Goal: Task Accomplishment & Management: Complete application form

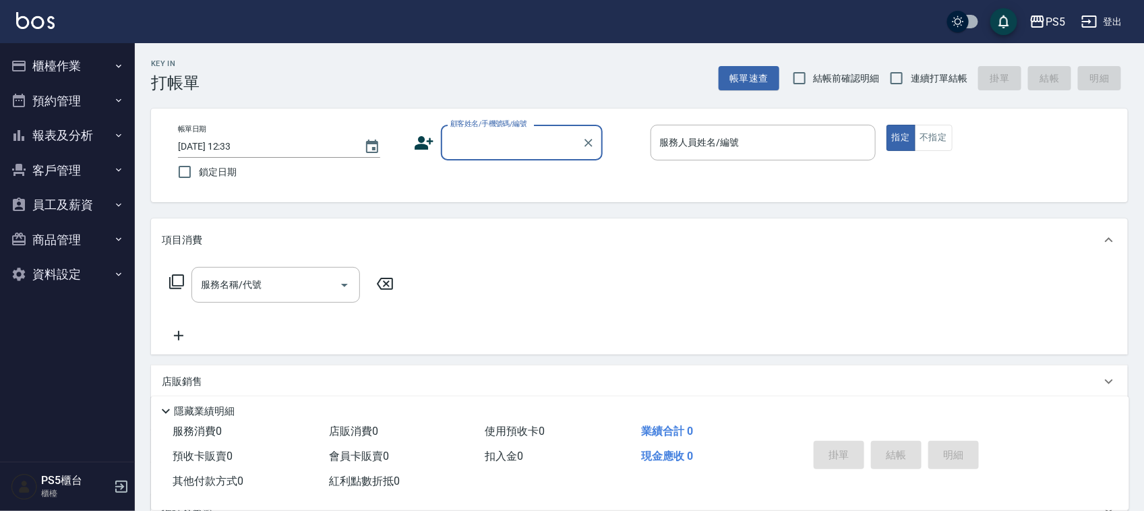
click at [487, 142] on input "顧客姓名/手機號碼/編號" at bounding box center [511, 143] width 129 height 24
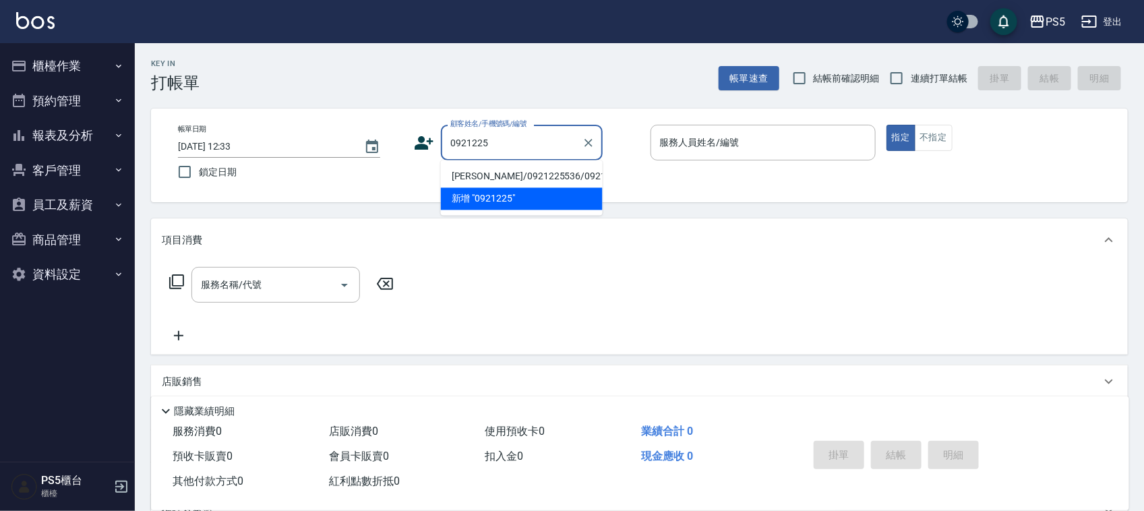
click at [458, 186] on li "[PERSON_NAME]/0921225536/0921225536" at bounding box center [522, 177] width 162 height 22
type input "[PERSON_NAME]/0921225536/0921225536"
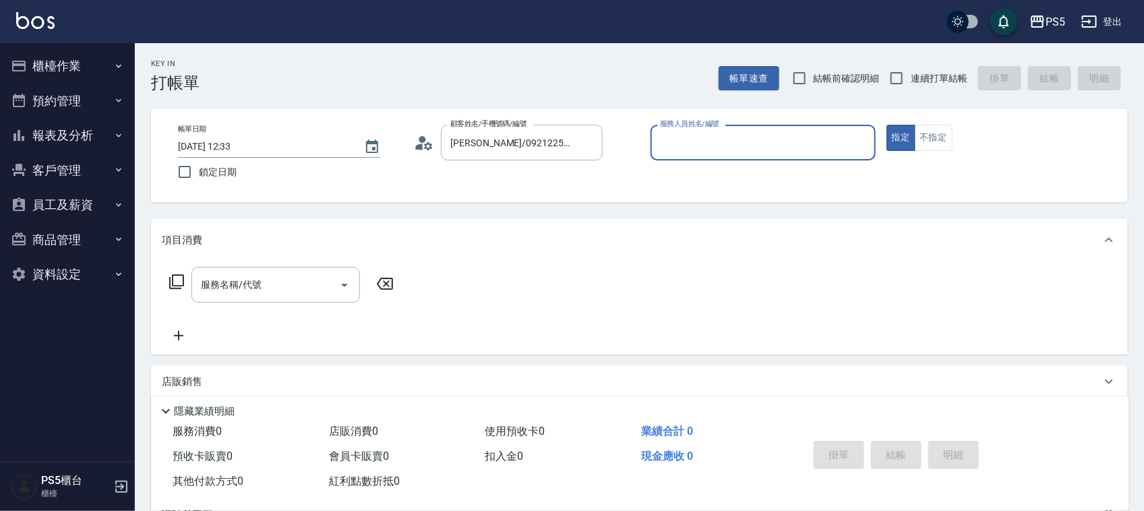
type input "[PERSON_NAME]-5"
click at [232, 284] on div "服務名稱/代號 服務名稱/代號" at bounding box center [275, 285] width 168 height 36
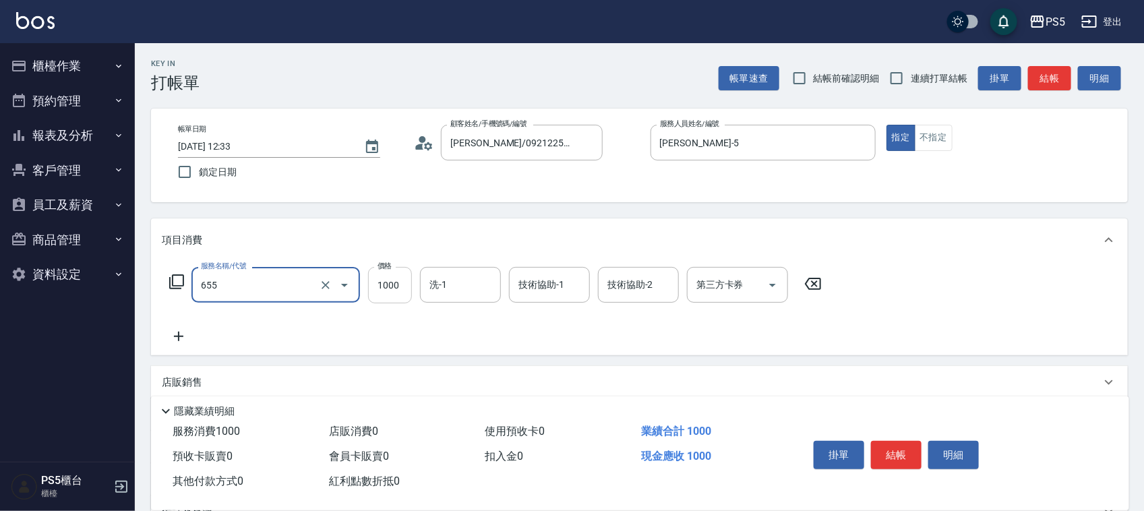
type input "拆接(655)"
click at [389, 280] on input "1000" at bounding box center [390, 285] width 44 height 36
type input "3000"
click at [466, 290] on input "洗-1" at bounding box center [460, 285] width 69 height 24
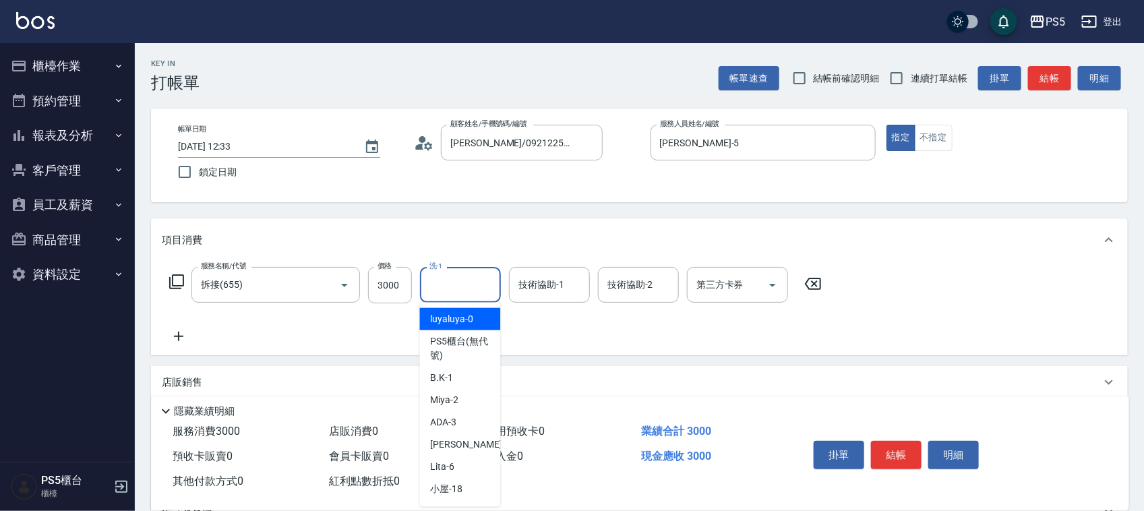
click at [179, 337] on icon at bounding box center [178, 336] width 9 height 9
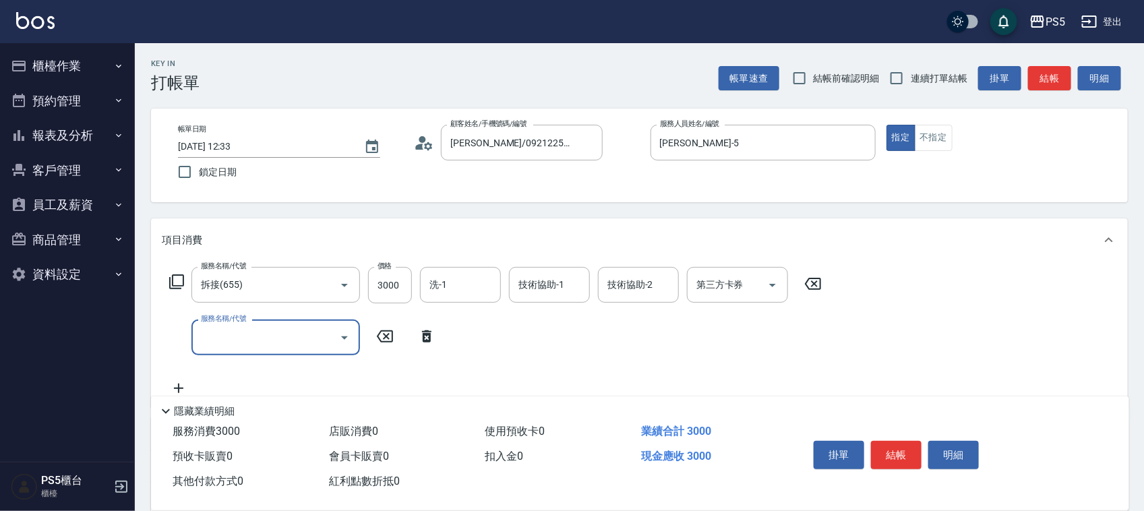
click at [227, 332] on input "服務名稱/代號" at bounding box center [265, 337] width 136 height 24
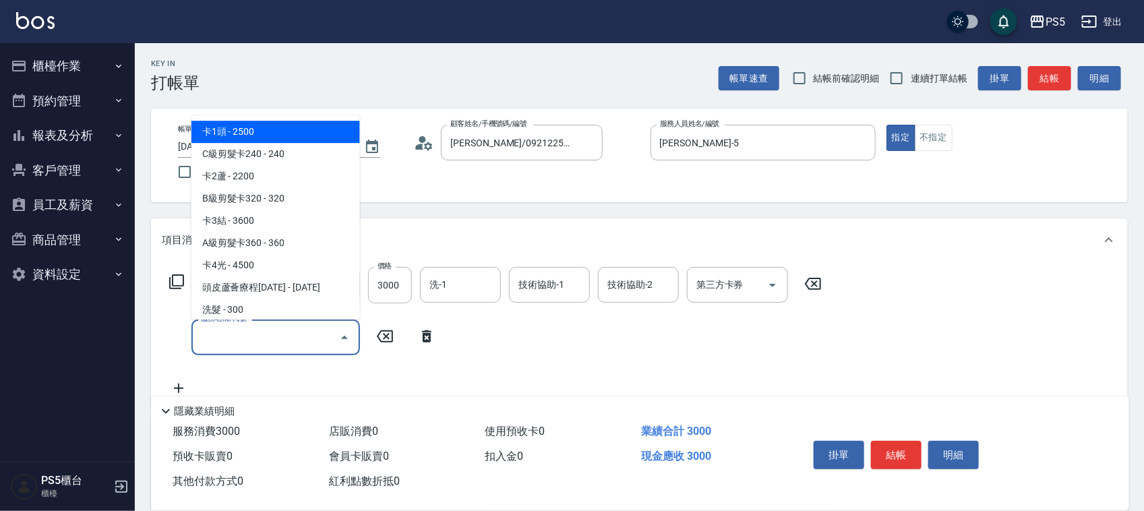
type input "0"
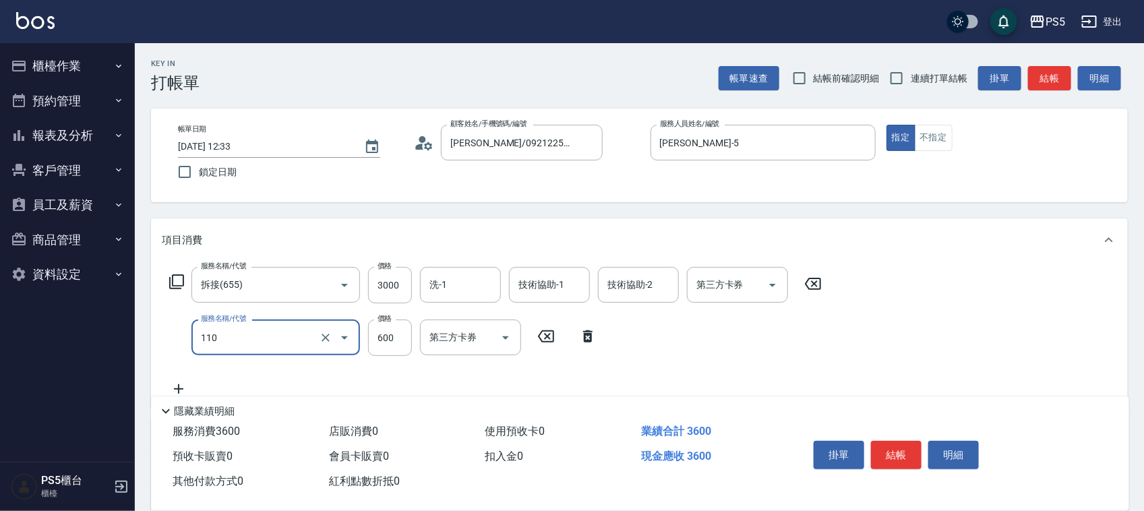
type input "精油+去角質(110)"
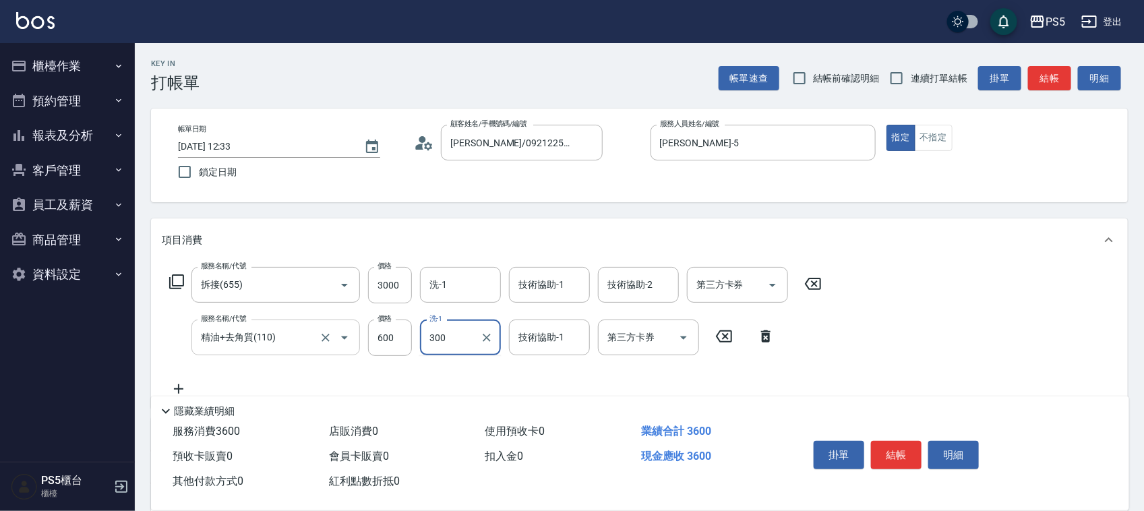
type input "300"
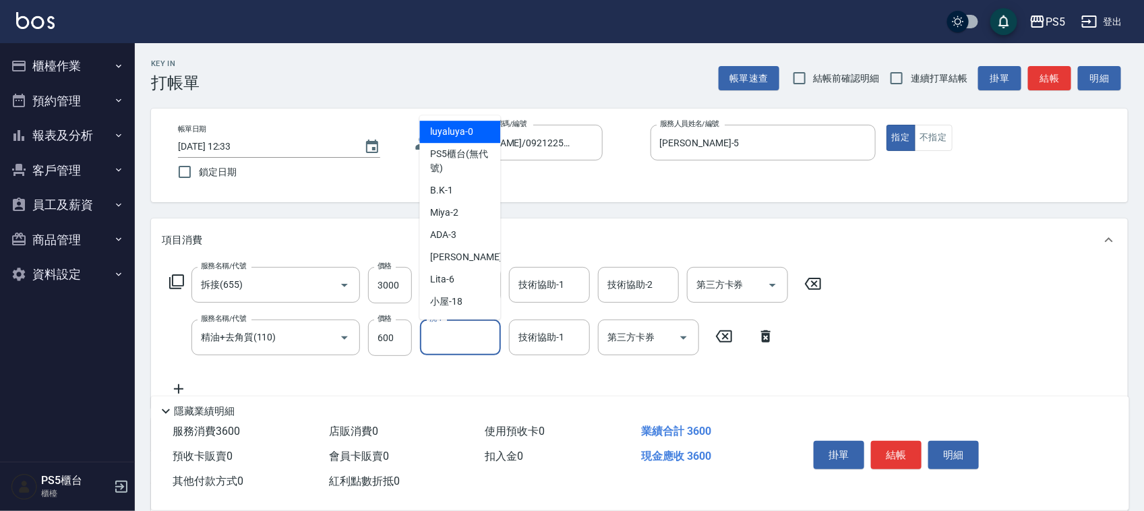
click at [460, 334] on input "洗-1" at bounding box center [460, 337] width 69 height 24
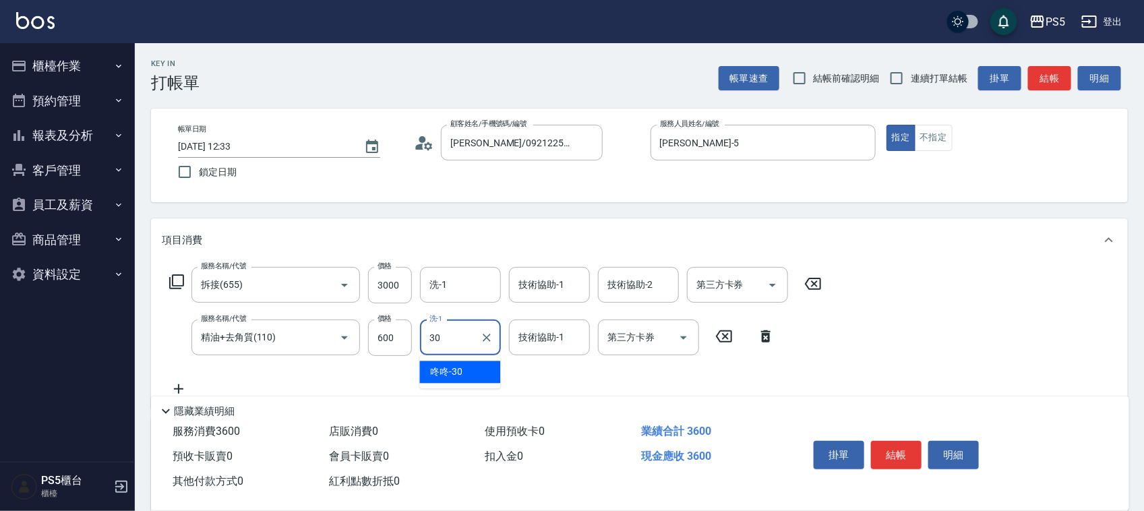
type input "咚咚-30"
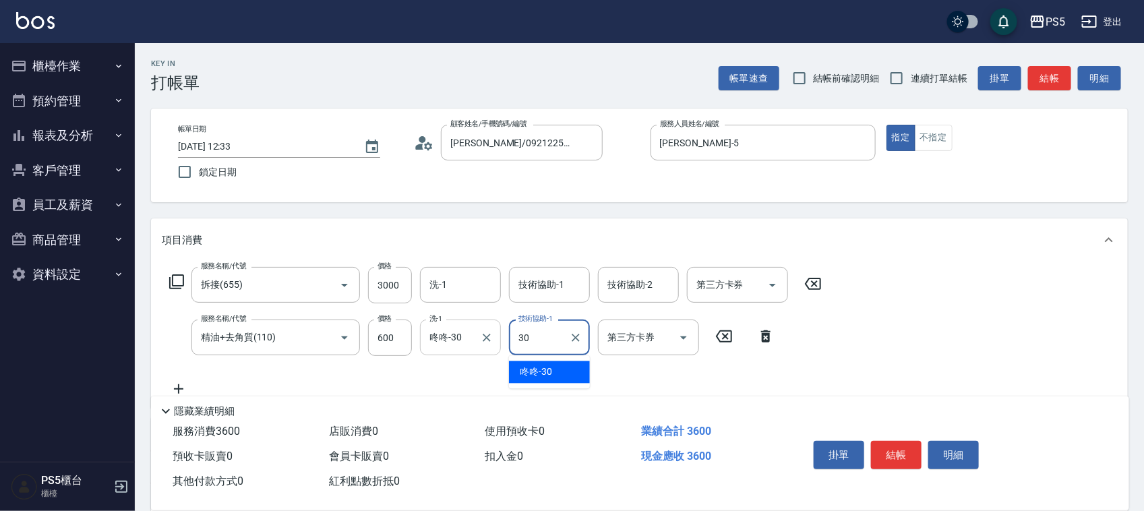
type input "咚咚-30"
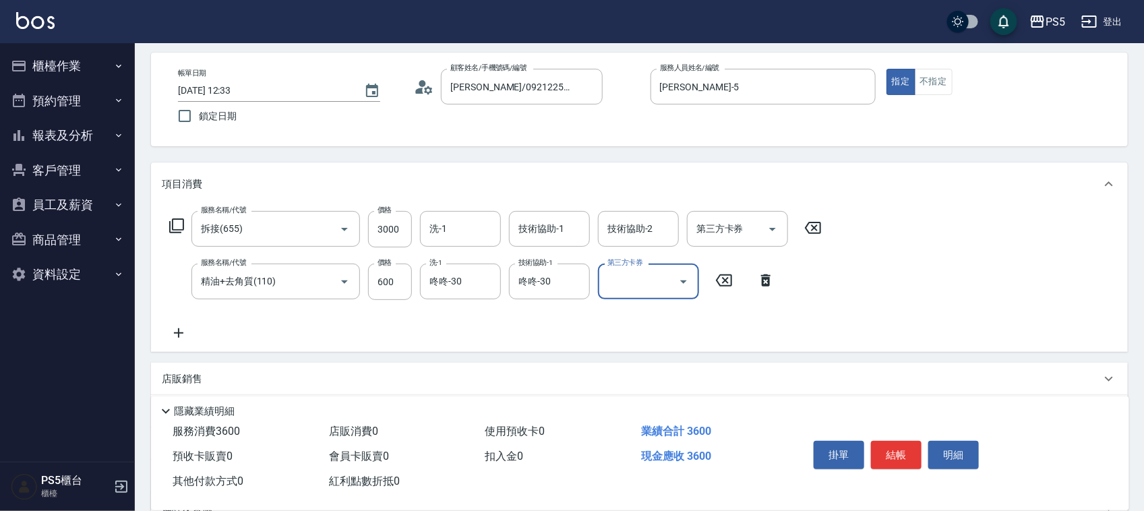
scroll to position [84, 0]
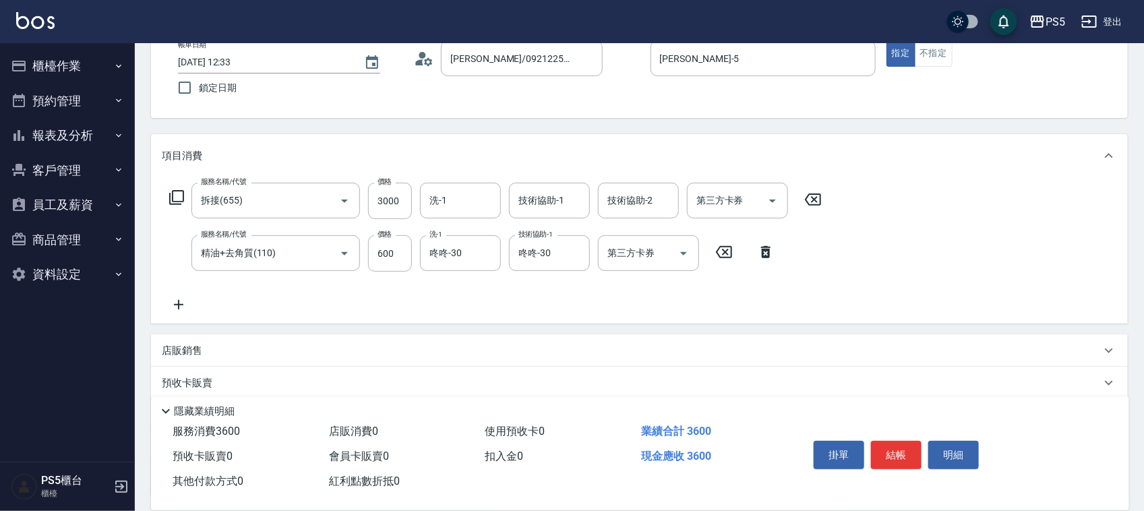
click at [185, 304] on icon at bounding box center [179, 305] width 34 height 16
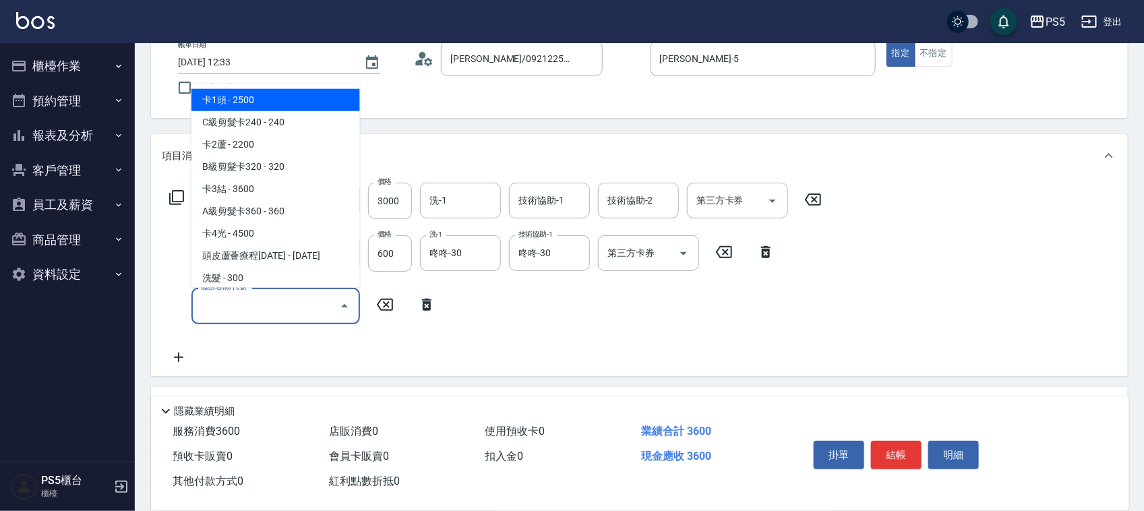
click at [224, 307] on input "服務名稱/代號" at bounding box center [265, 306] width 136 height 24
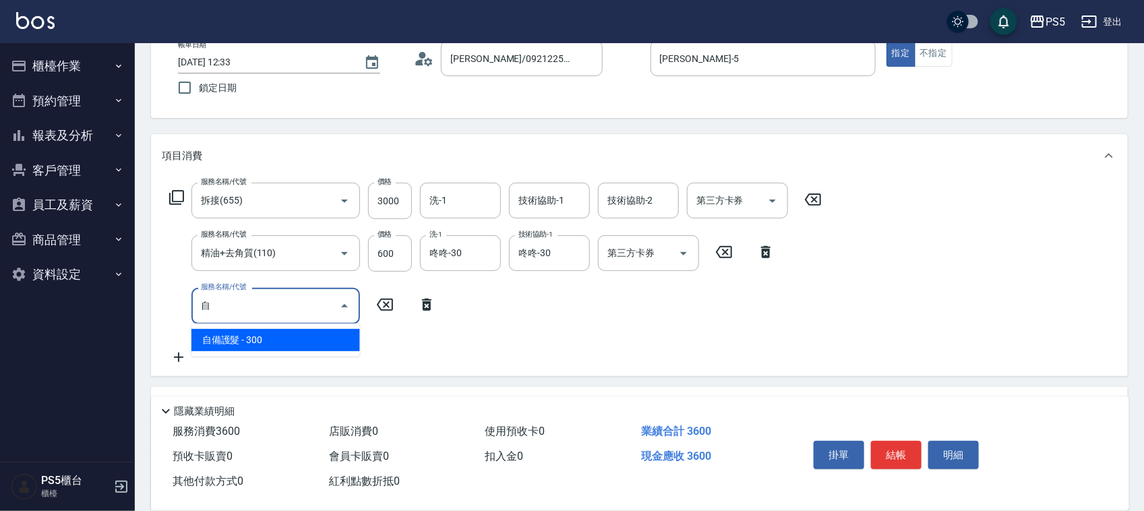
click at [228, 337] on span "自備護髮 - 300" at bounding box center [275, 340] width 168 height 22
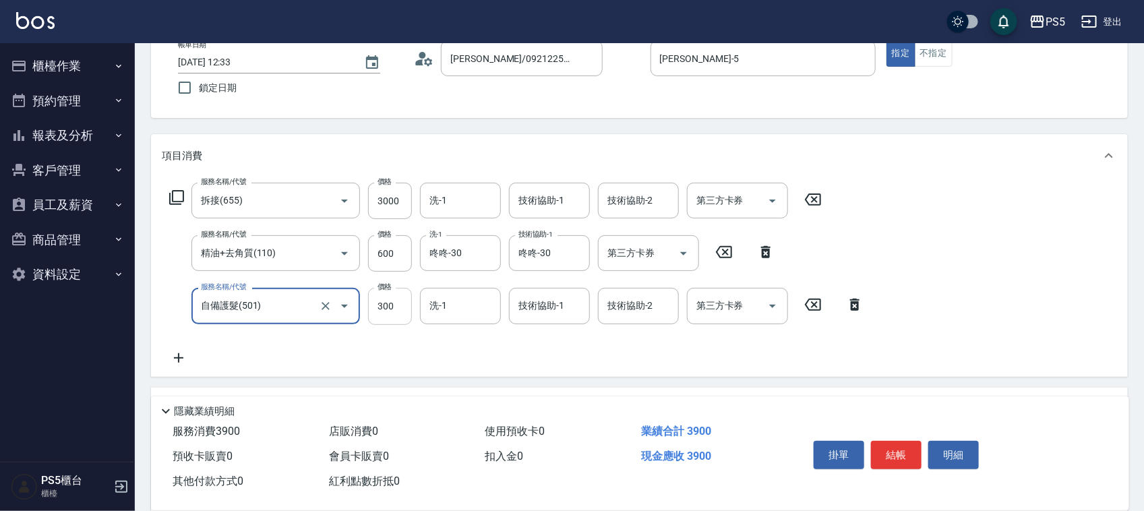
type input "自備護髮(501)"
click at [402, 301] on input "300" at bounding box center [390, 306] width 44 height 36
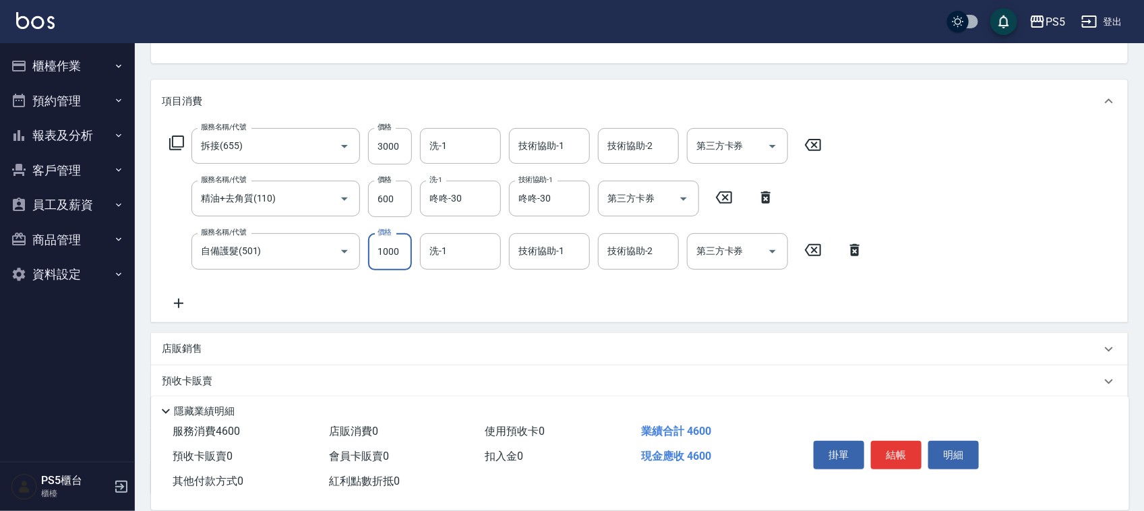
scroll to position [168, 0]
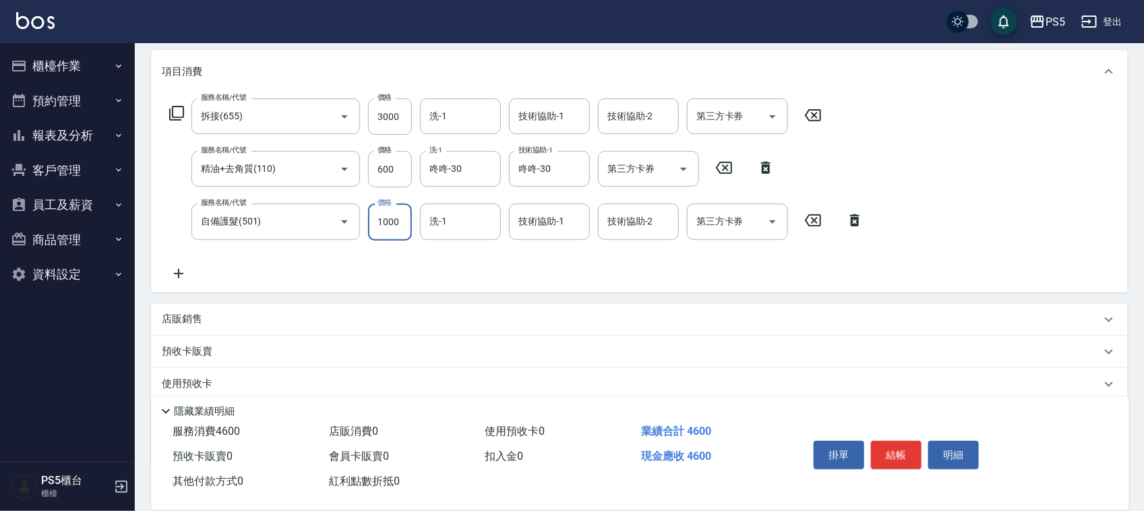
type input "1000"
click at [170, 318] on p "店販銷售" at bounding box center [182, 319] width 40 height 14
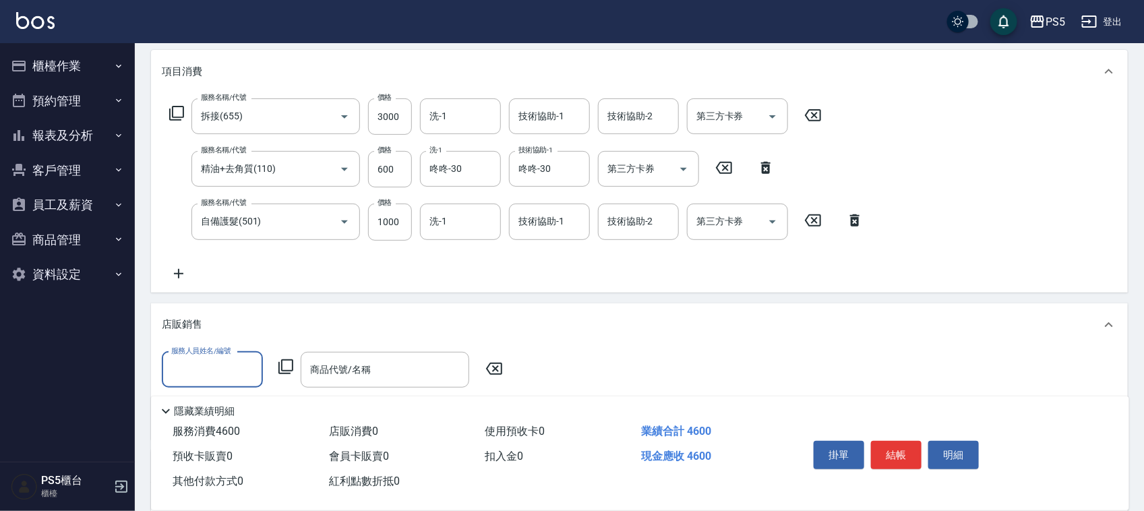
scroll to position [253, 0]
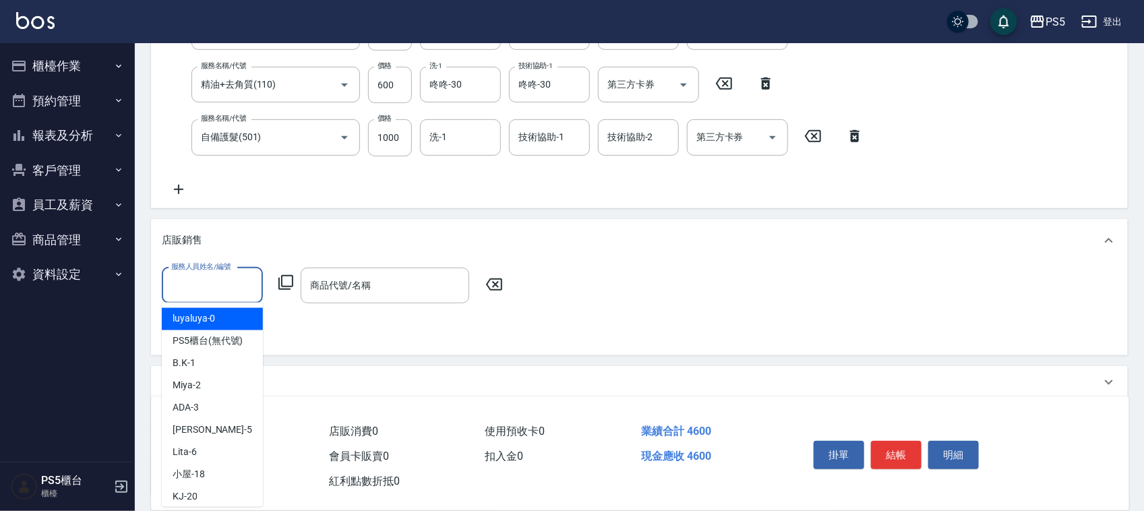
click at [216, 278] on input "服務人員姓名/編號" at bounding box center [212, 286] width 89 height 24
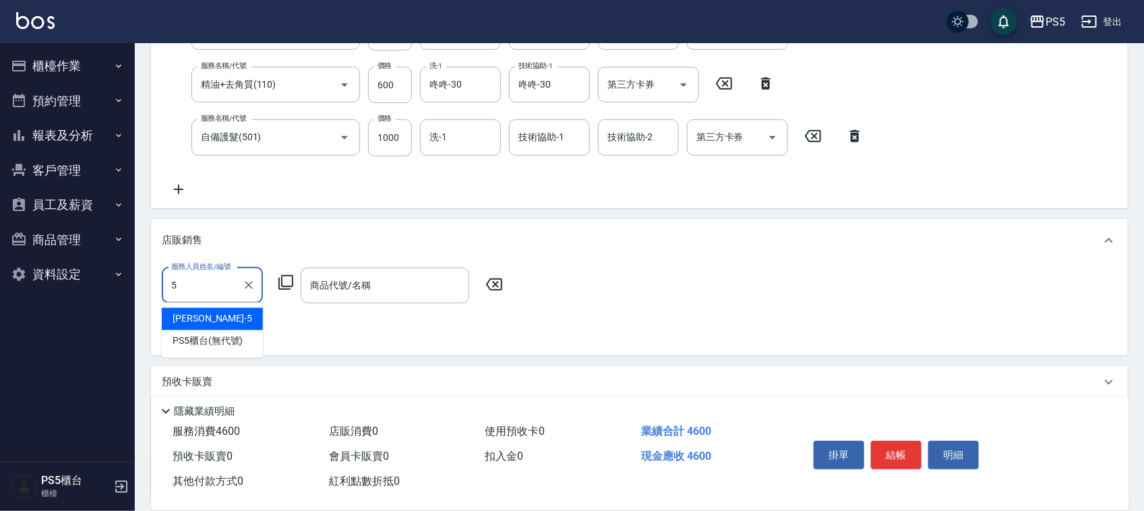
type input "[PERSON_NAME]-5"
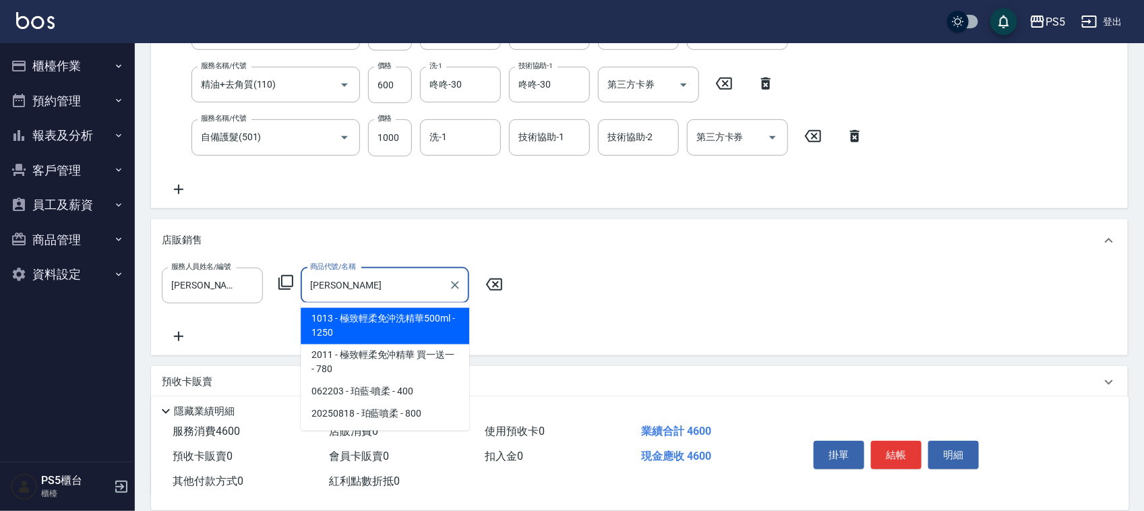
scroll to position [337, 0]
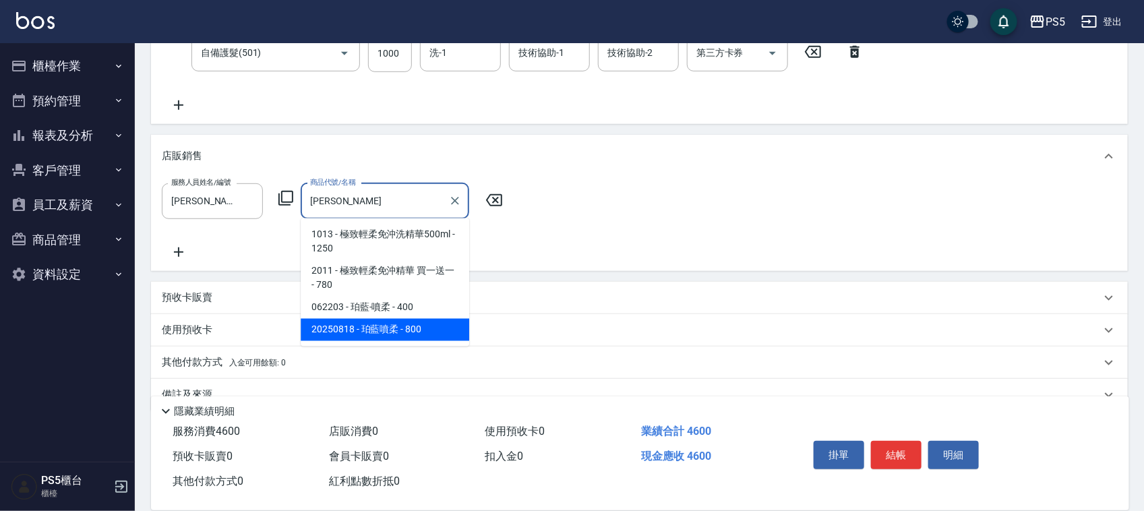
click at [381, 297] on span "2011 - 極致輕柔免沖精華 買一送一 - 780" at bounding box center [385, 278] width 168 height 36
type input "極致輕柔免沖精華 買一送一"
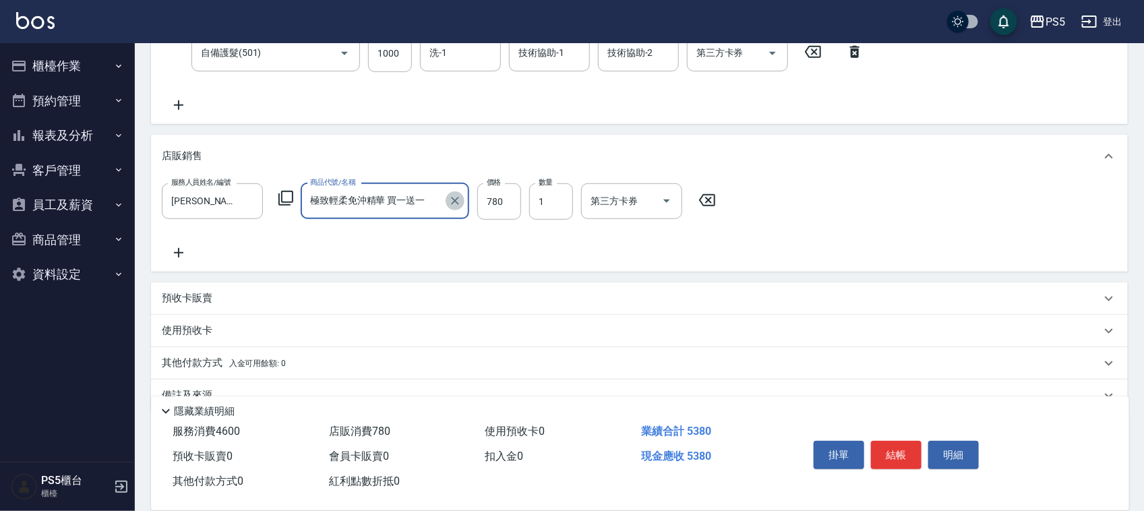
click at [459, 200] on icon "Clear" at bounding box center [454, 200] width 13 height 13
click at [395, 200] on input "商品代號/名稱" at bounding box center [385, 201] width 156 height 24
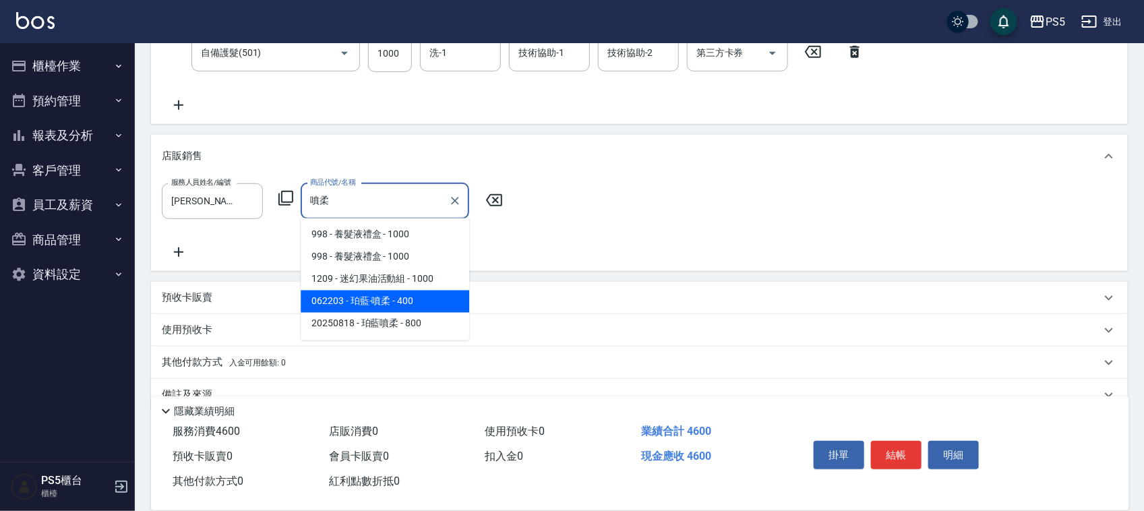
click at [389, 257] on span "998 - 養髮液禮盒 - 1000" at bounding box center [385, 257] width 168 height 22
type input "養髮液禮盒"
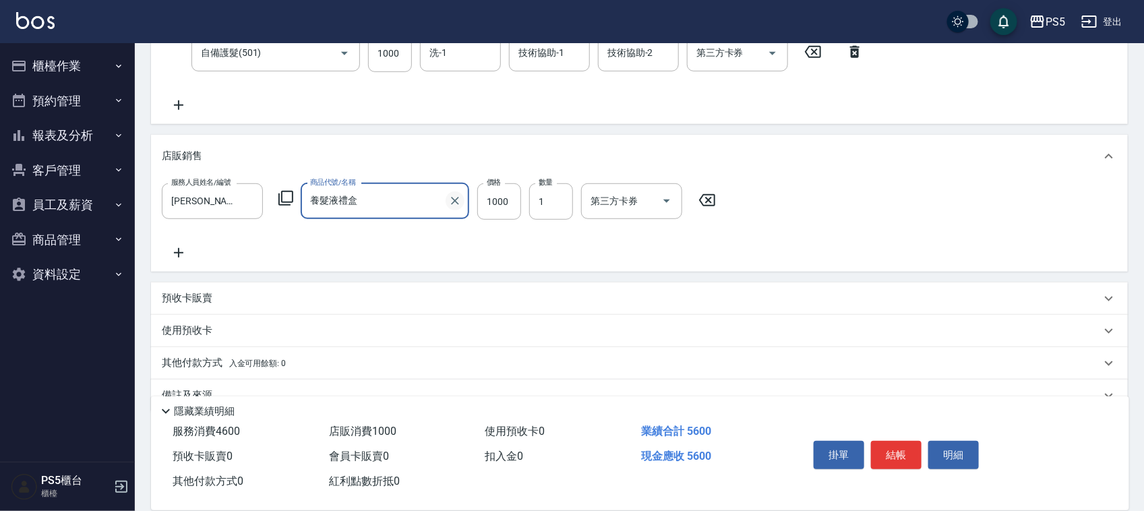
click at [460, 201] on icon "Clear" at bounding box center [454, 200] width 13 height 13
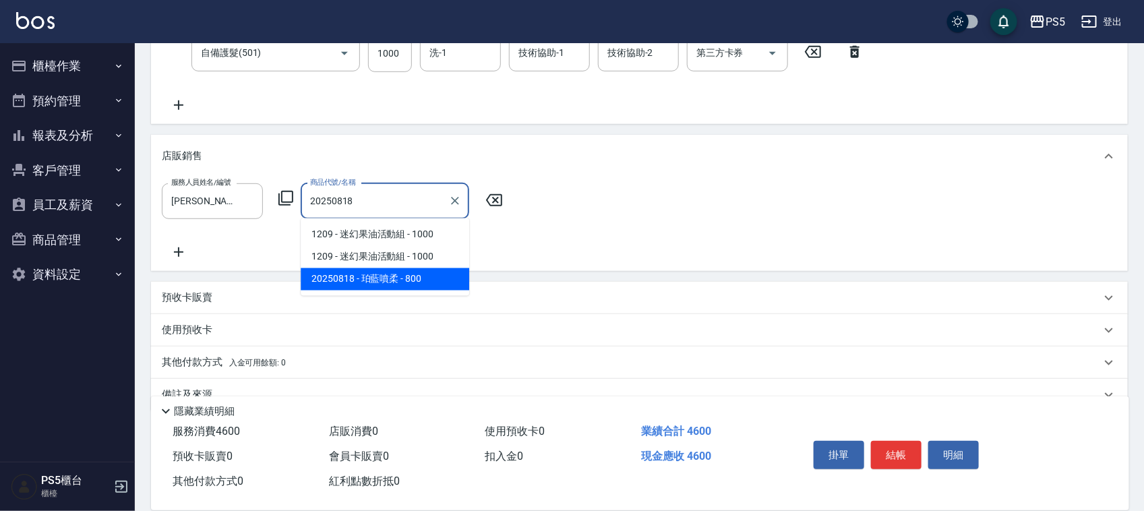
type input "珀藍噴柔"
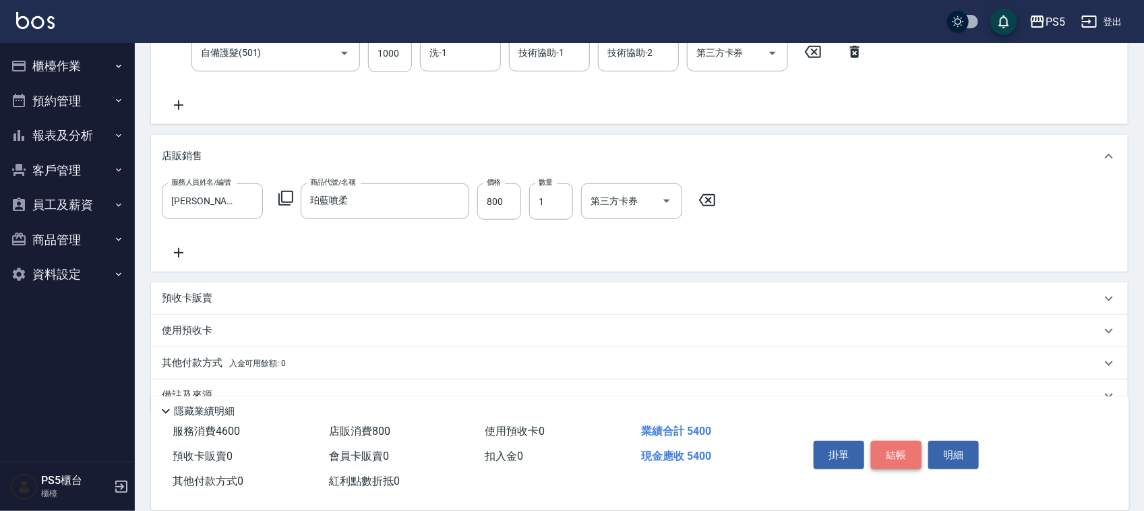
click at [900, 450] on button "結帳" at bounding box center [896, 455] width 51 height 28
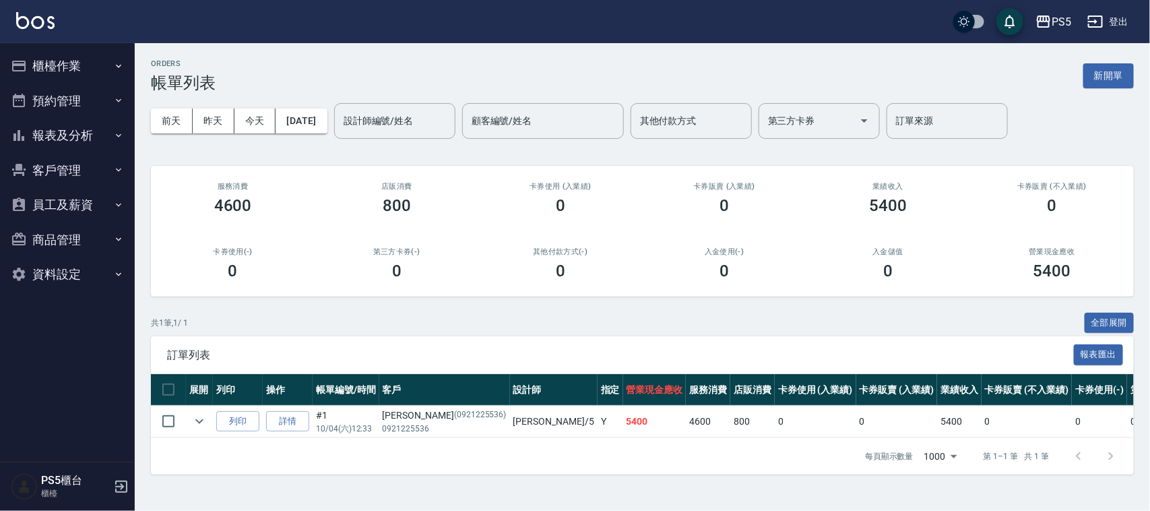
click at [56, 64] on button "櫃檯作業" at bounding box center [67, 66] width 124 height 35
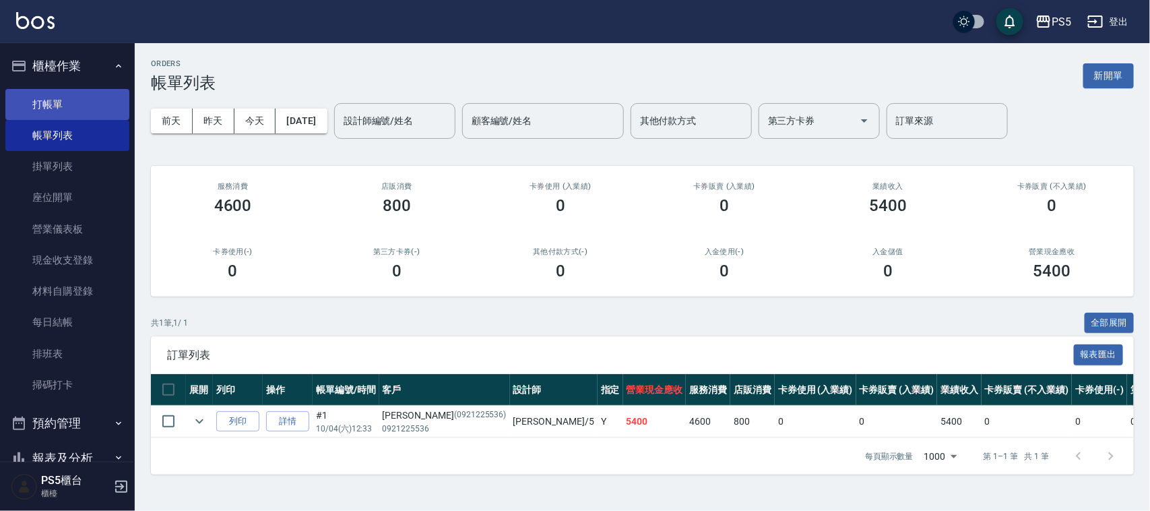
click at [58, 106] on link "打帳單" at bounding box center [67, 104] width 124 height 31
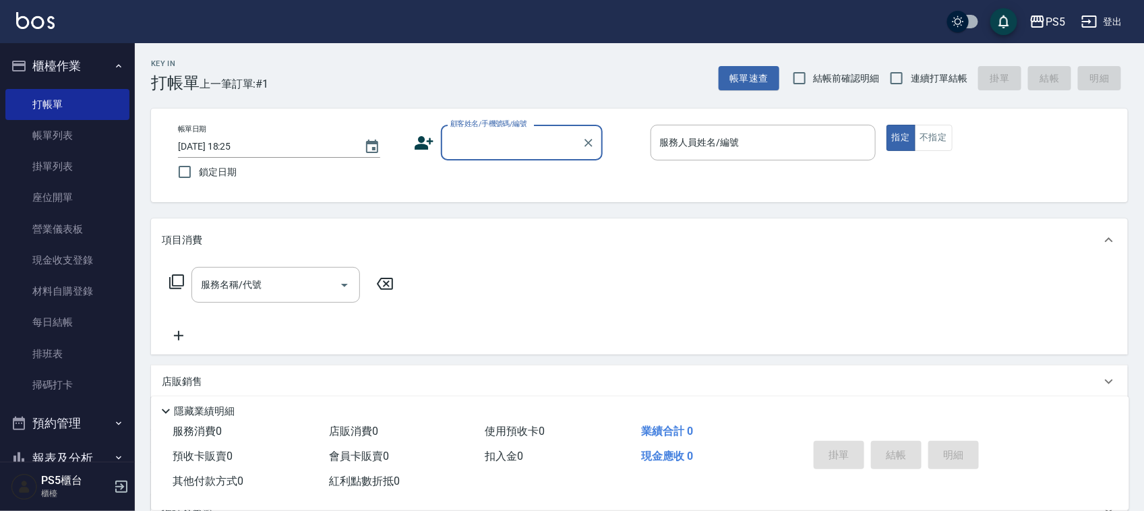
click at [480, 150] on input "顧客姓名/手機號碼/編號" at bounding box center [511, 143] width 129 height 24
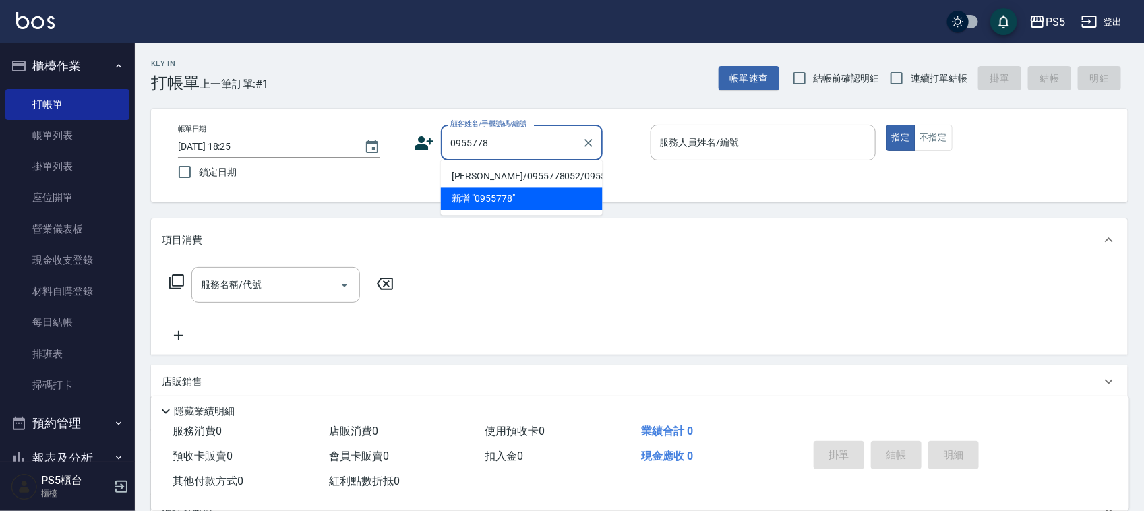
click at [472, 182] on li "[PERSON_NAME]/0955778052/0955778052" at bounding box center [522, 177] width 162 height 22
type input "[PERSON_NAME]/0955778052/0955778052"
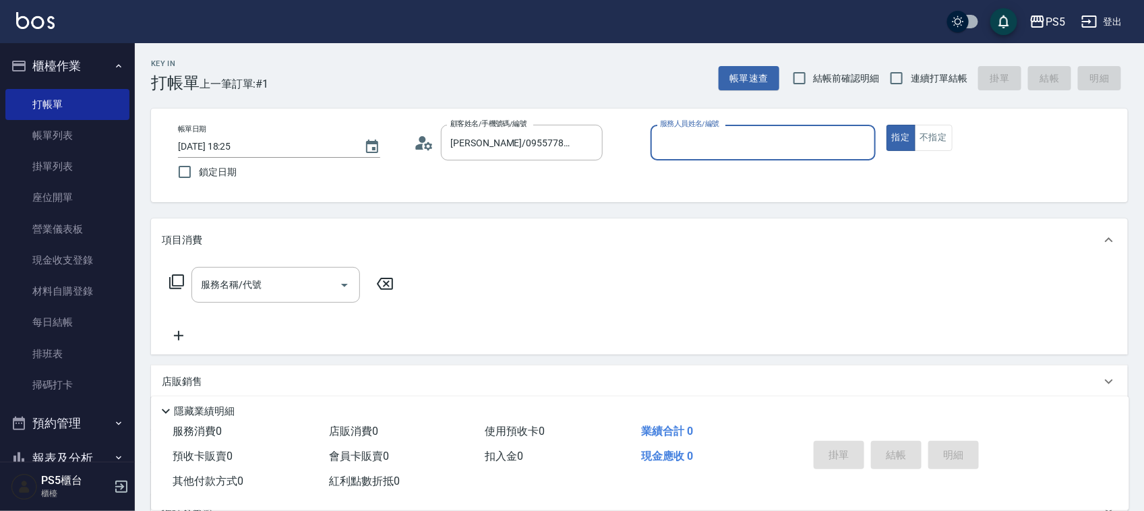
type input "[PERSON_NAME]-5"
click at [280, 275] on input "服務名稱/代號" at bounding box center [265, 285] width 136 height 24
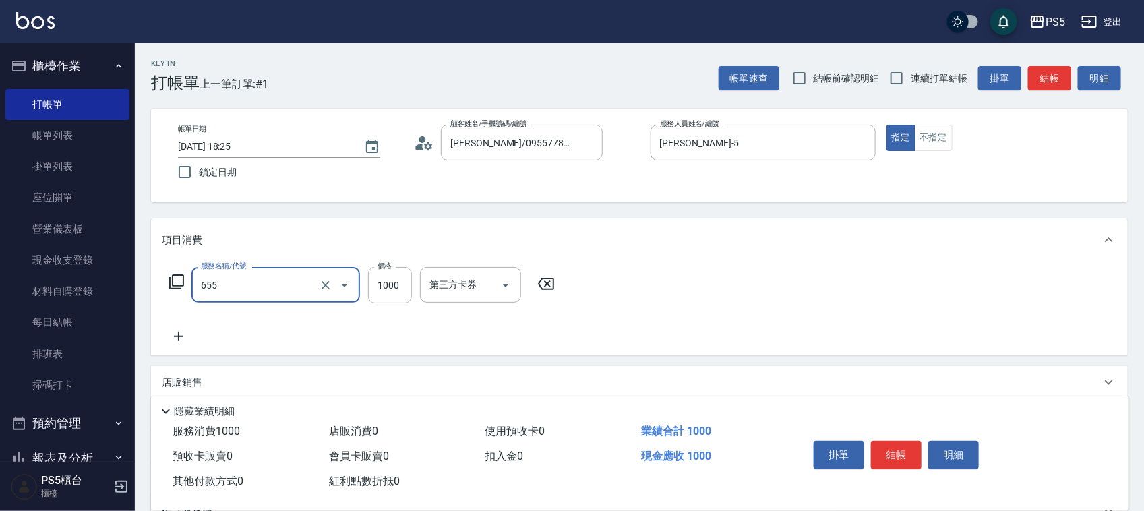
type input "拆接(655)"
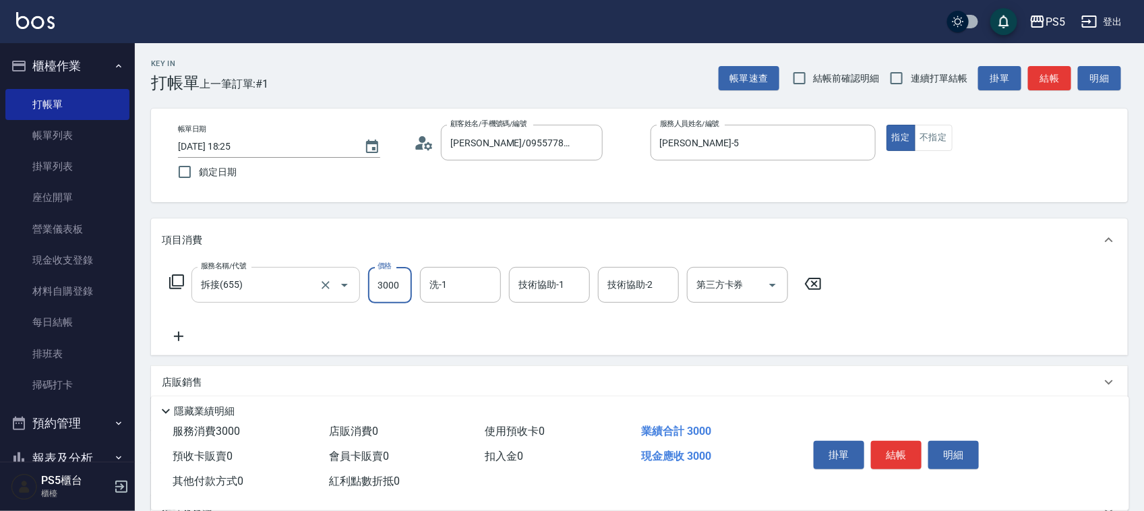
type input "3000"
click at [183, 332] on icon at bounding box center [179, 336] width 34 height 16
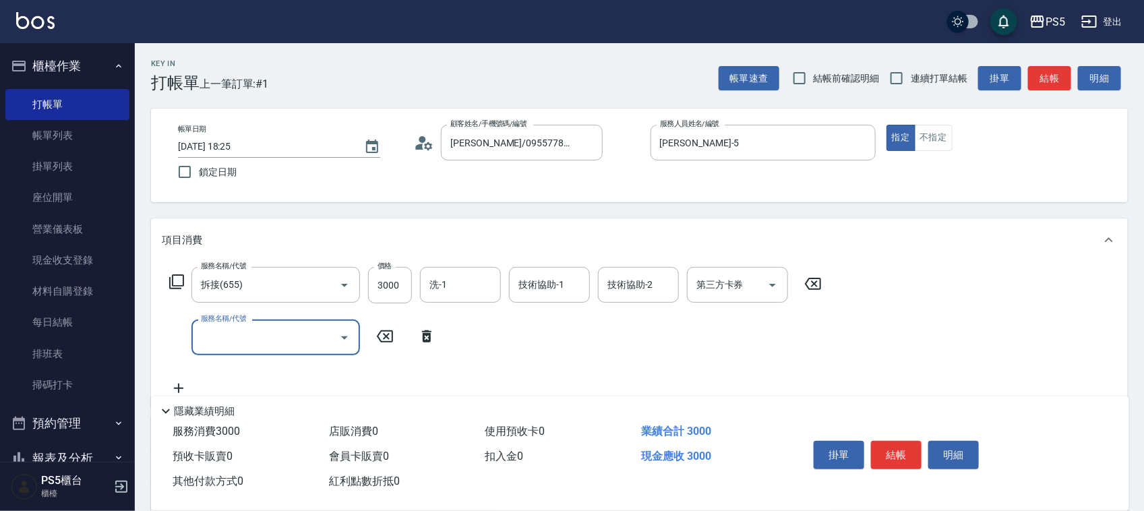
click at [243, 334] on input "服務名稱/代號" at bounding box center [265, 337] width 136 height 24
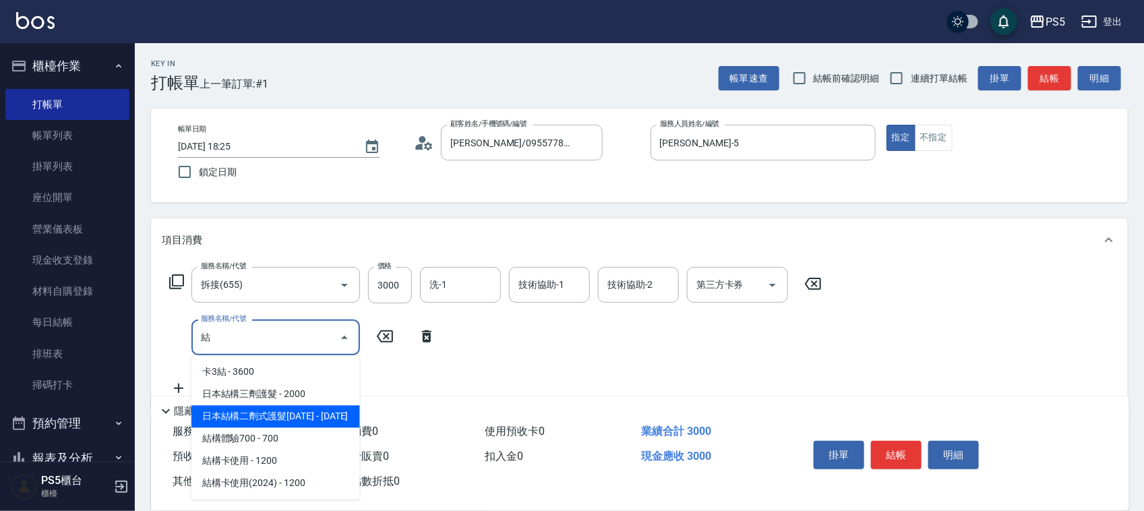
click at [268, 412] on span "日本結構二劑式護髮[DATE] - [DATE]" at bounding box center [275, 417] width 168 height 22
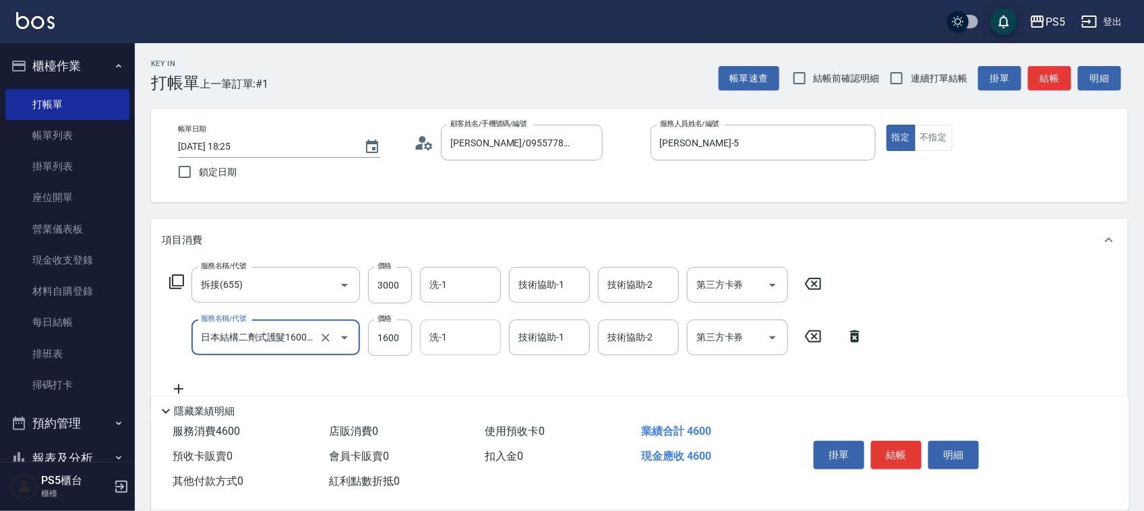
type input "日本結構二劑式護髮1600(904)"
click at [468, 330] on input "洗-1" at bounding box center [460, 337] width 69 height 24
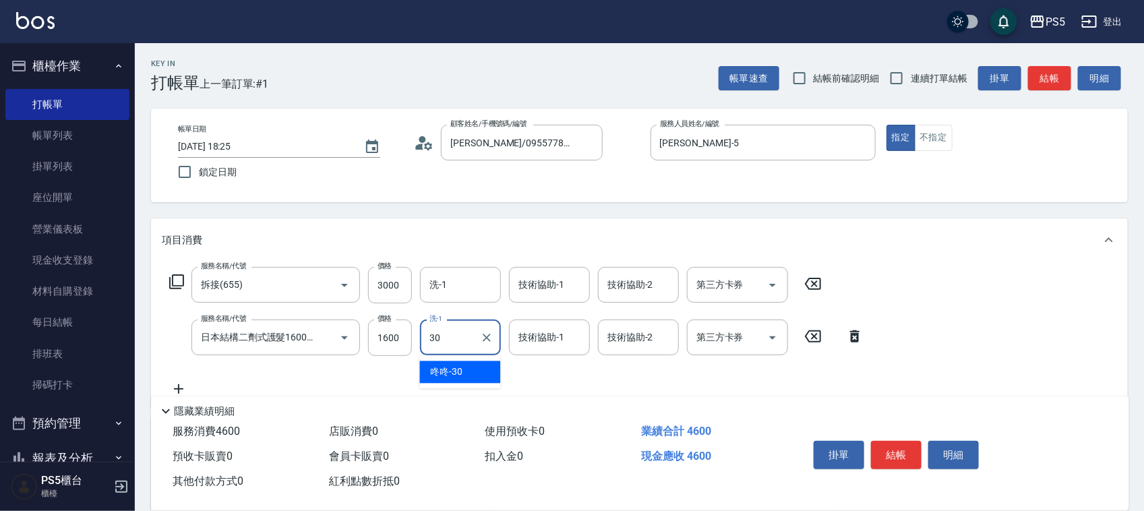
type input "咚咚-30"
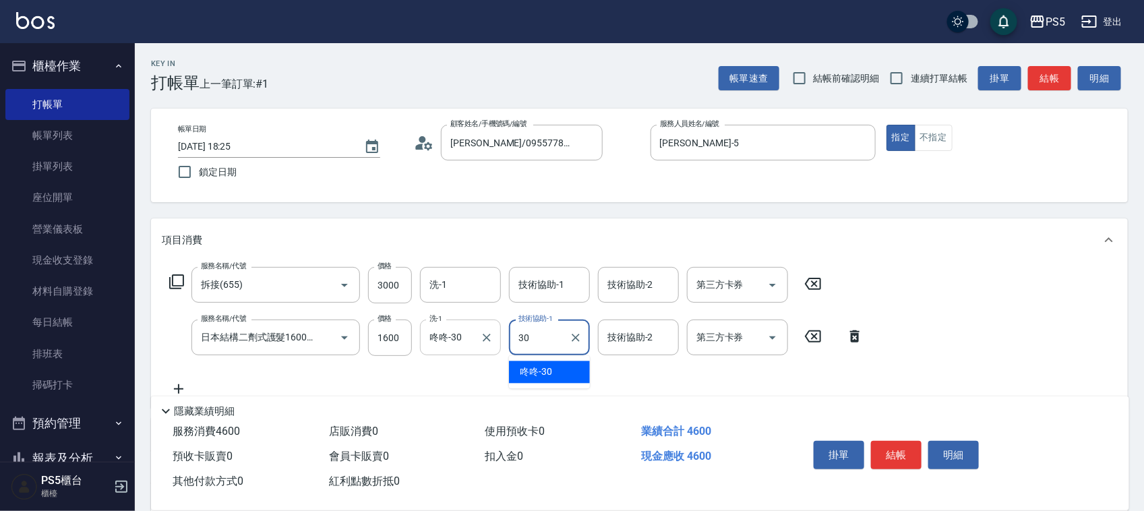
type input "咚咚-30"
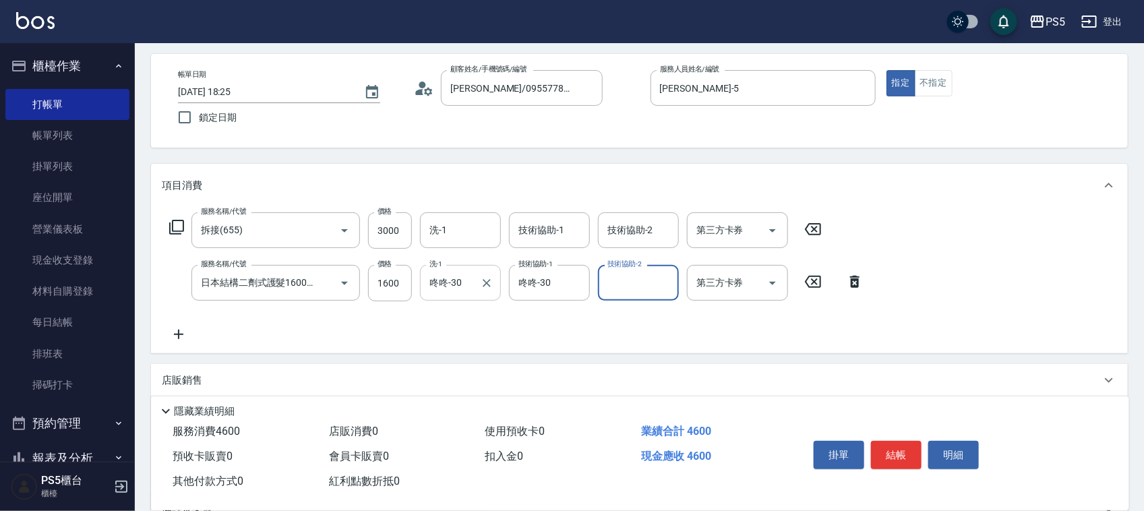
scroll to position [84, 0]
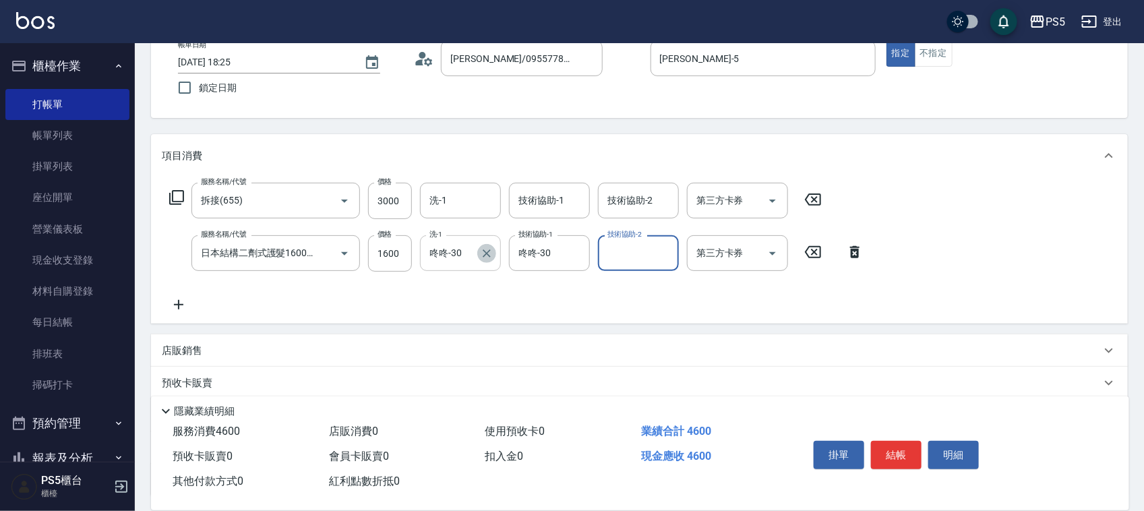
click at [492, 247] on icon "Clear" at bounding box center [486, 253] width 13 height 13
click at [179, 303] on icon at bounding box center [178, 304] width 9 height 9
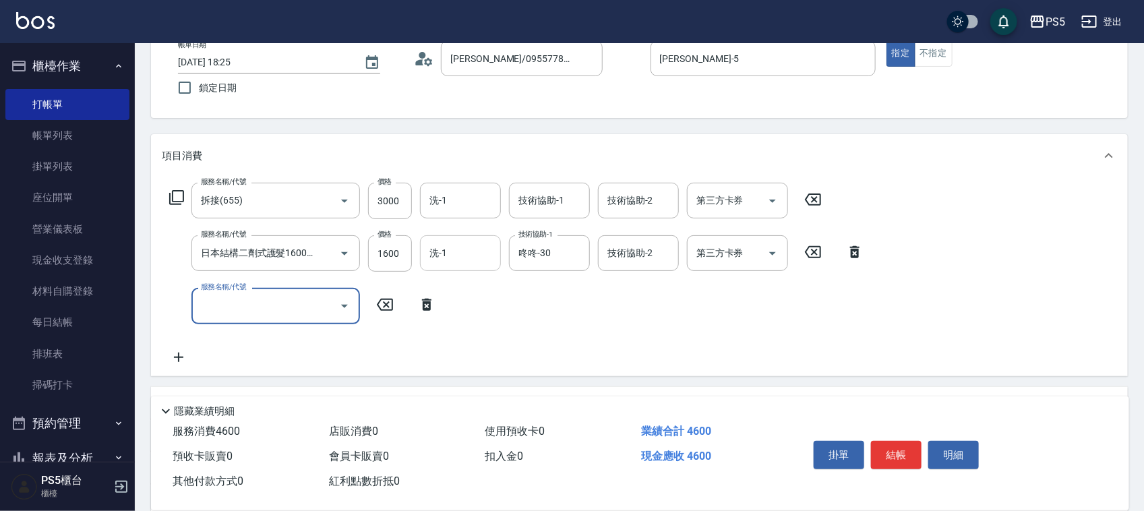
scroll to position [0, 0]
click at [221, 304] on input "服務名稱/代號" at bounding box center [265, 306] width 136 height 24
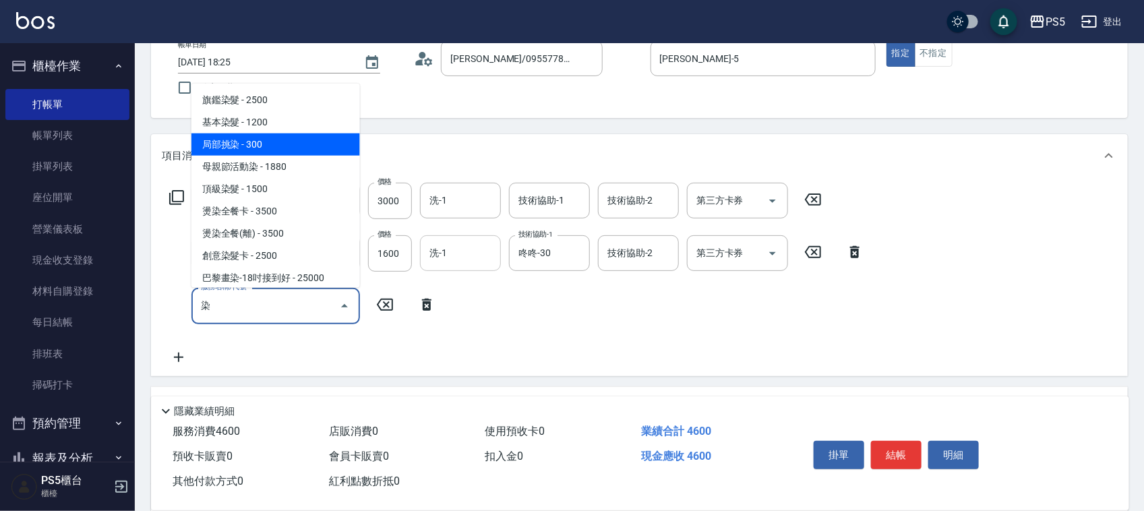
click at [268, 142] on span "局部挑染 - 300" at bounding box center [275, 144] width 168 height 22
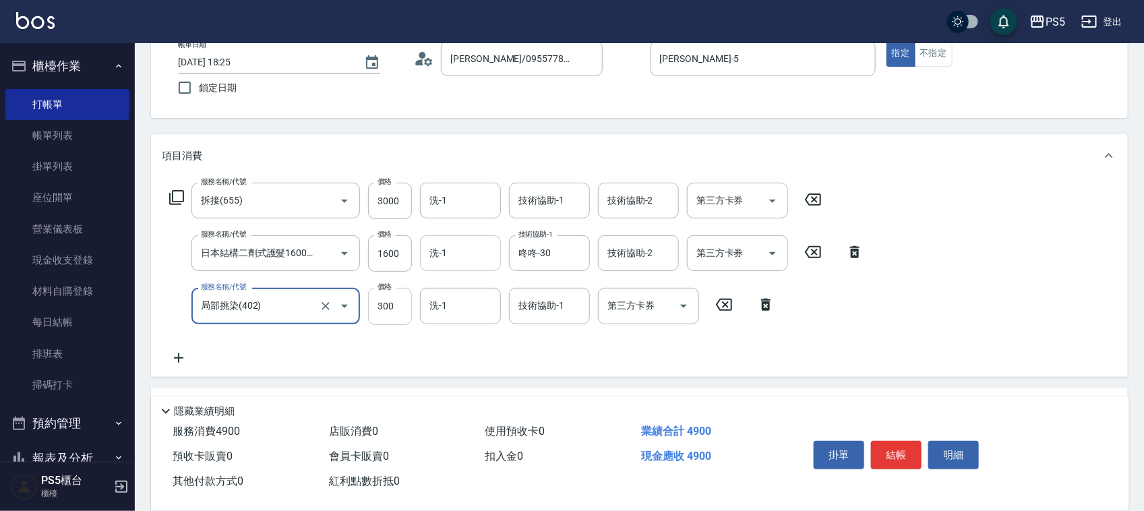
type input "局部挑染(402)"
click at [386, 303] on input "300" at bounding box center [390, 306] width 44 height 36
type input "500"
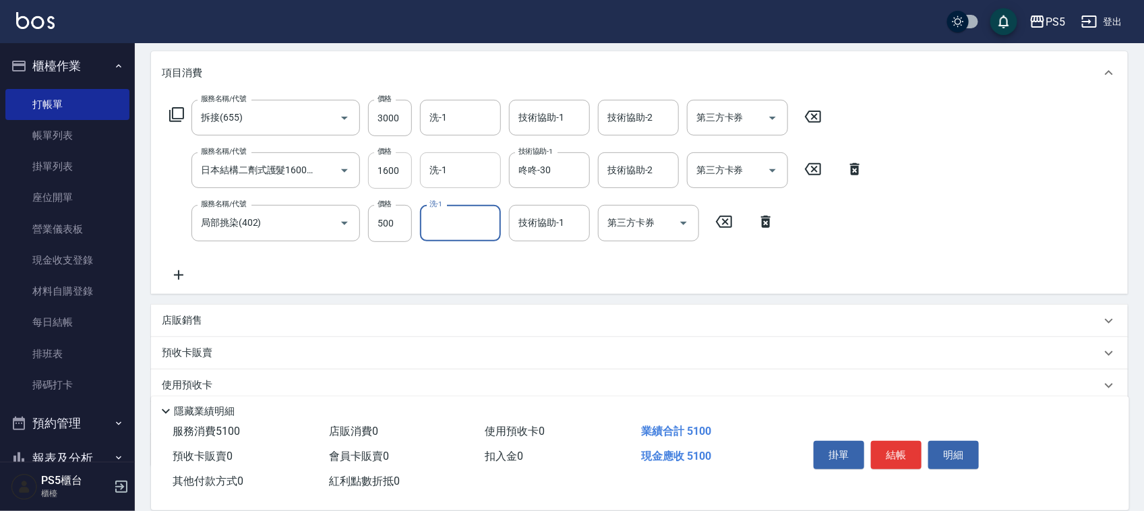
scroll to position [168, 0]
click at [165, 327] on div "店販銷售" at bounding box center [639, 319] width 976 height 32
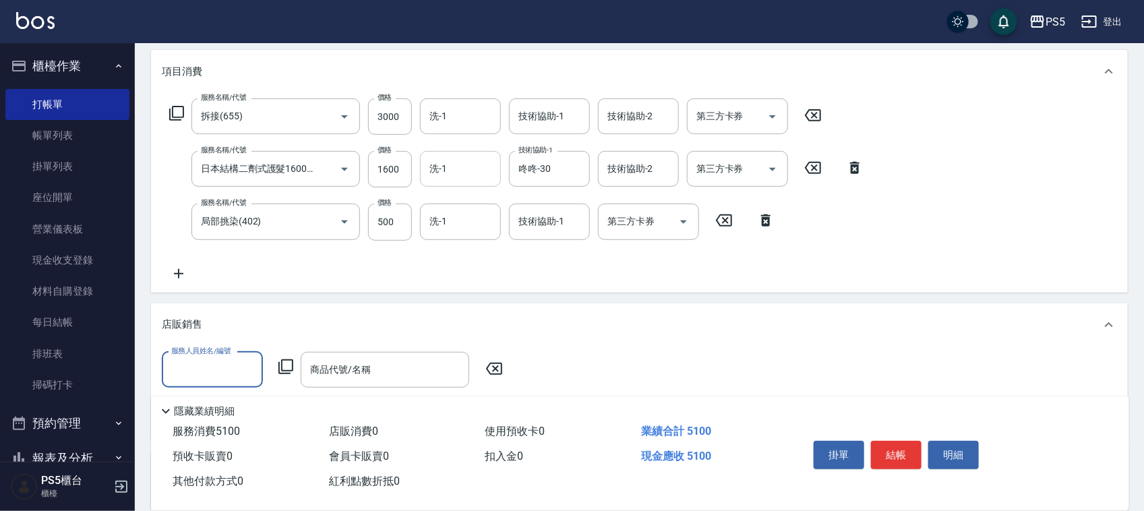
scroll to position [0, 0]
click at [208, 365] on input "服務人員姓名/編號" at bounding box center [212, 370] width 89 height 24
type input "[PERSON_NAME]-5"
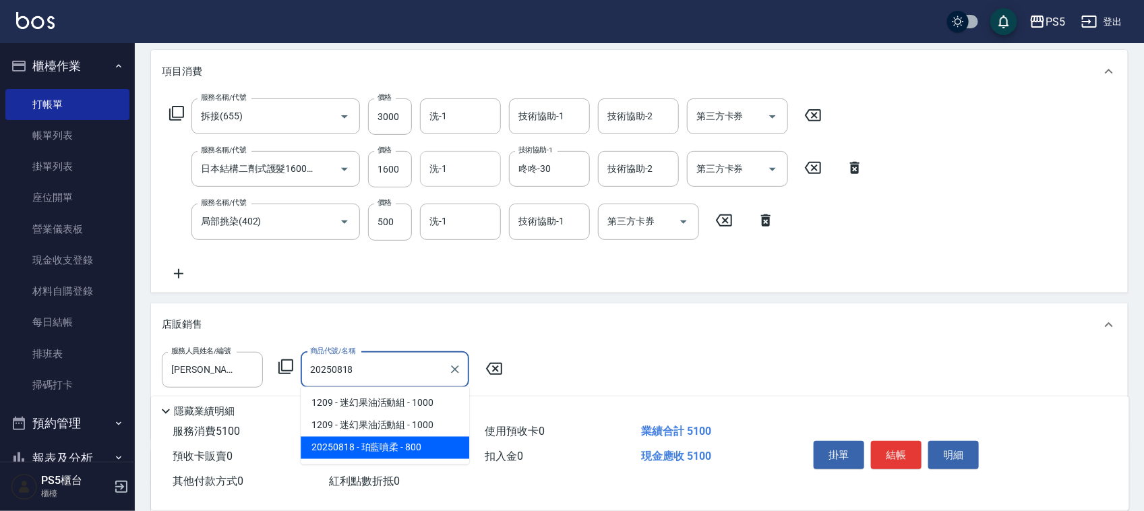
type input "珀藍噴柔"
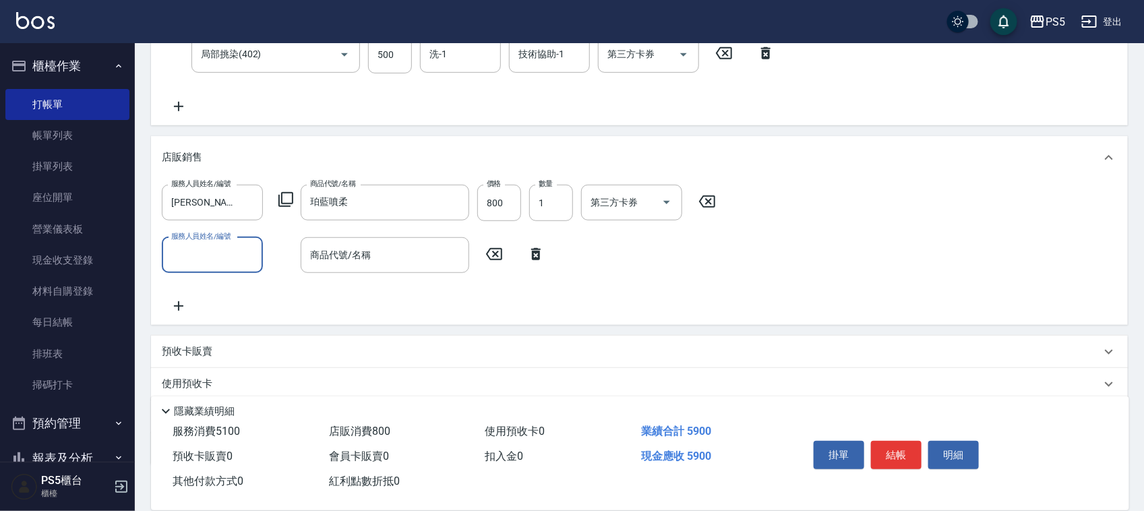
scroll to position [337, 0]
type input "[PERSON_NAME]-5"
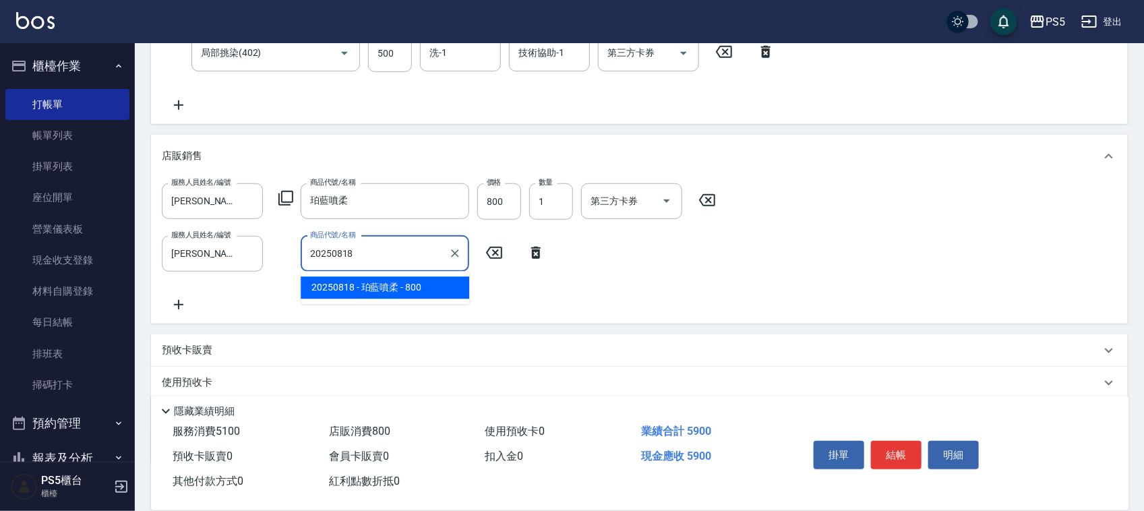
type input "珀藍噴柔"
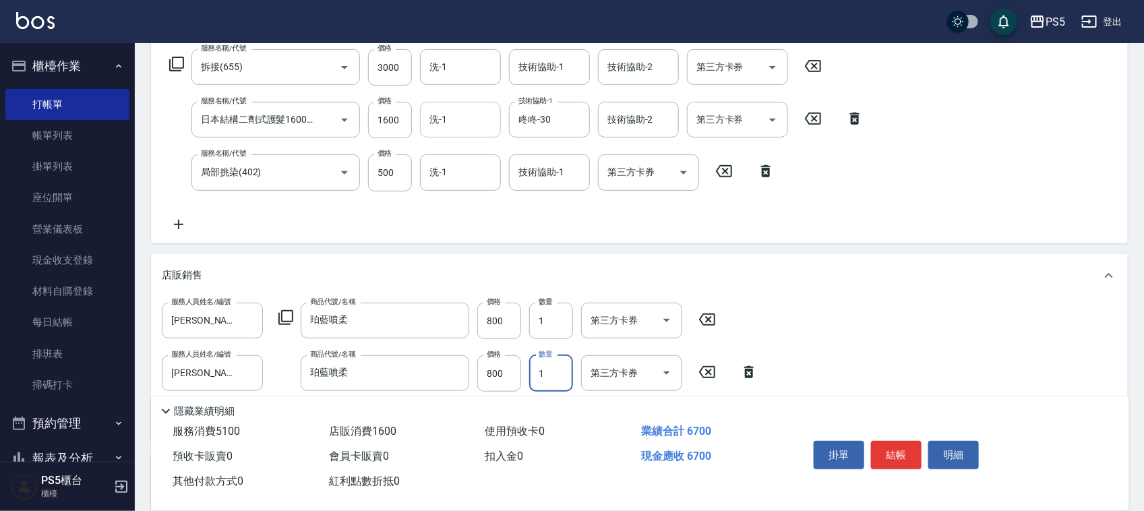
scroll to position [253, 0]
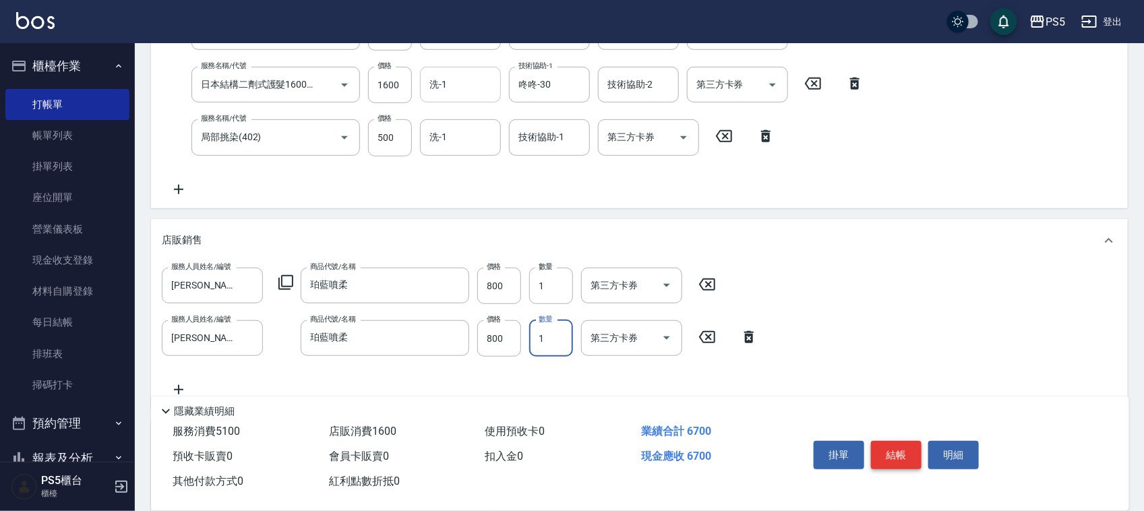
click at [895, 453] on button "結帳" at bounding box center [896, 455] width 51 height 28
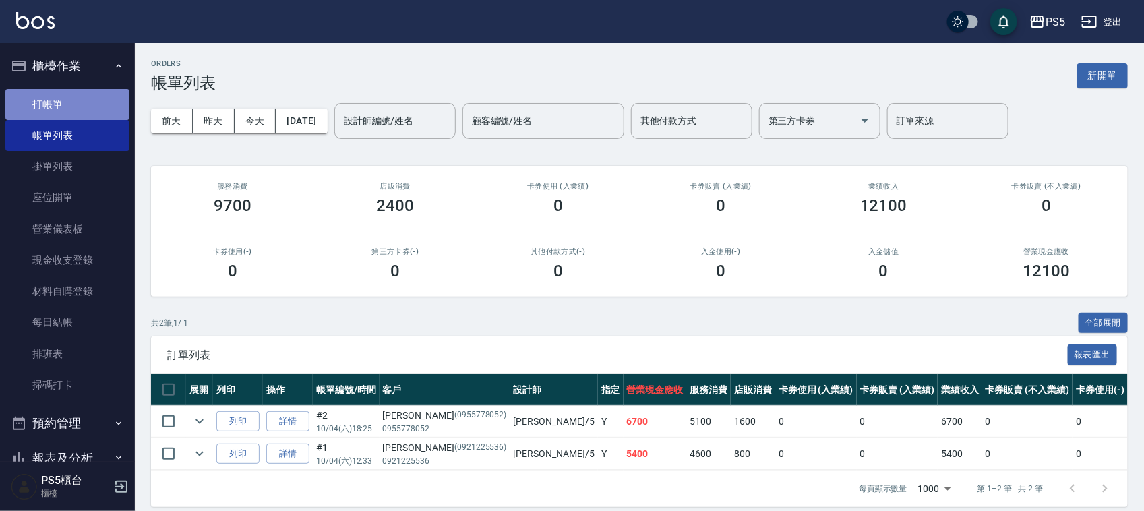
click at [88, 98] on link "打帳單" at bounding box center [67, 104] width 124 height 31
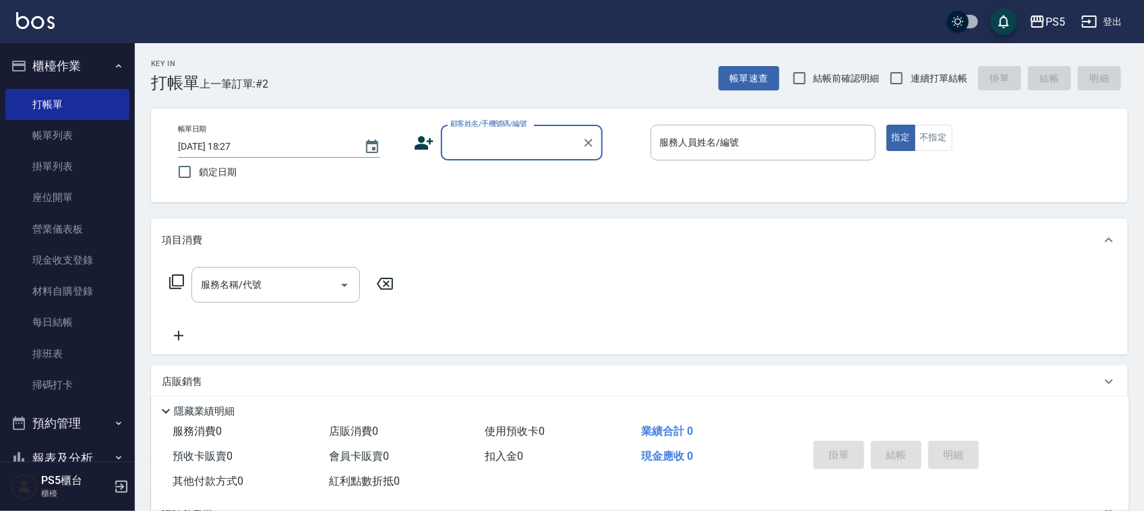
click at [476, 139] on input "顧客姓名/手機號碼/編號" at bounding box center [511, 143] width 129 height 24
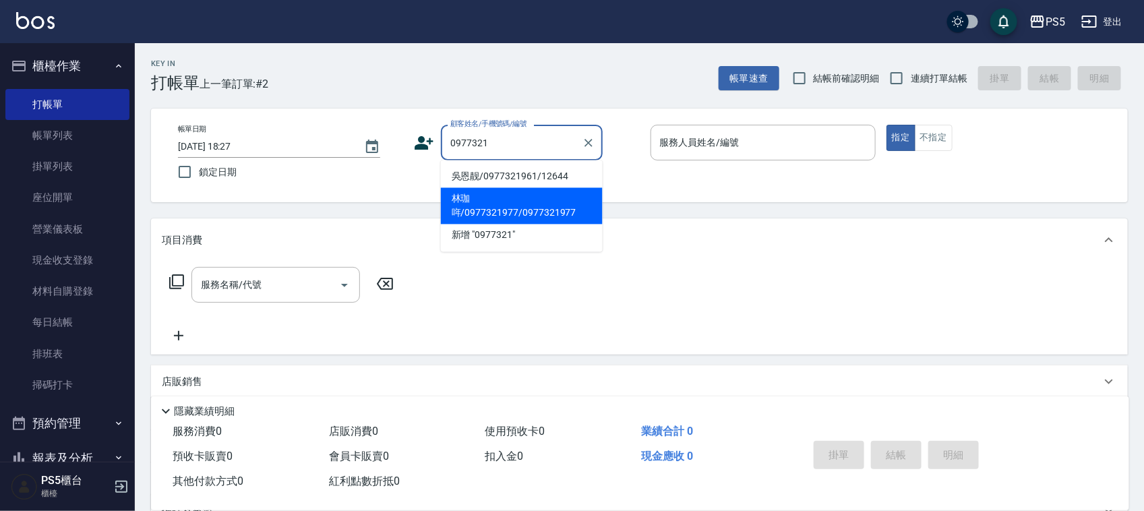
click at [458, 216] on li "林珈哖/0977321977/0977321977" at bounding box center [522, 206] width 162 height 36
type input "林珈哖/0977321977/0977321977"
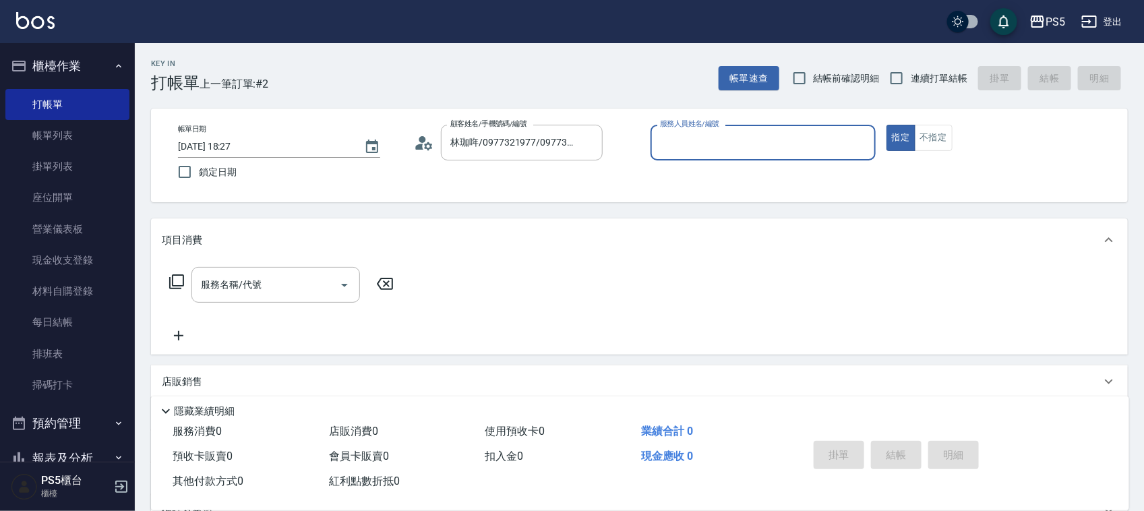
type input "[PERSON_NAME]-5"
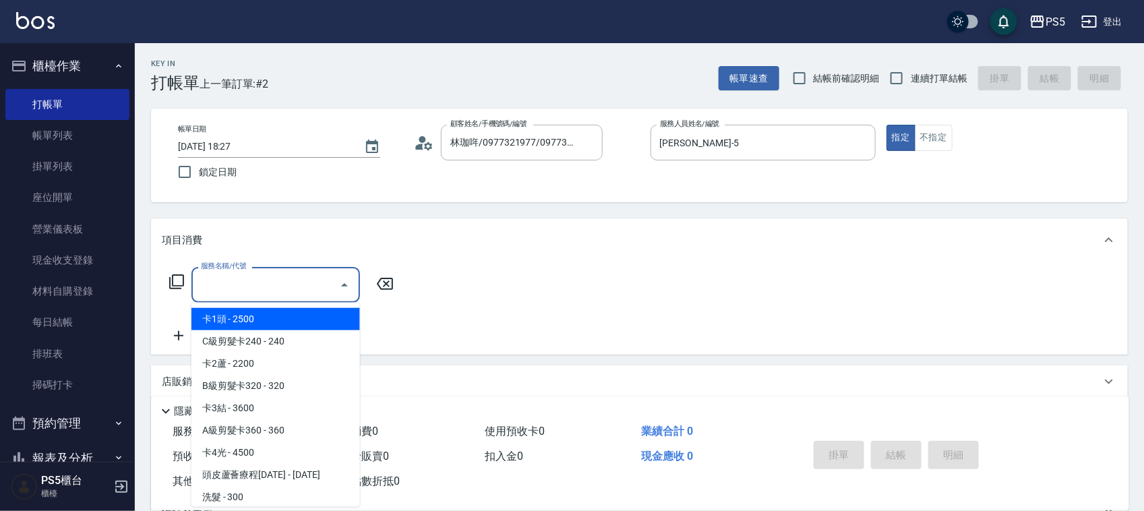
click at [246, 293] on input "服務名稱/代號" at bounding box center [265, 285] width 136 height 24
type input "基本離子燙(302)"
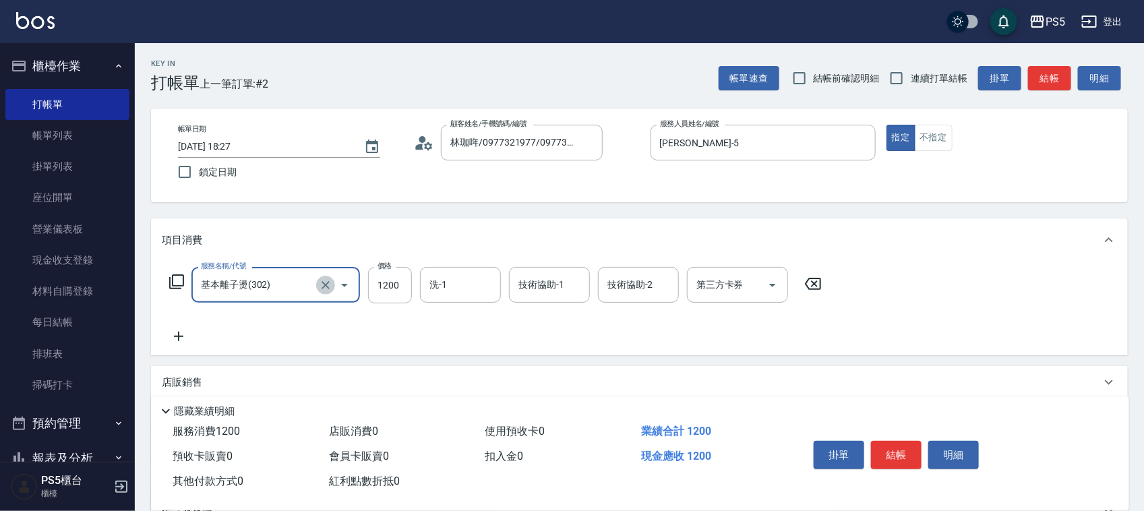
click at [323, 283] on icon "Clear" at bounding box center [325, 285] width 8 height 8
click at [286, 281] on input "服務名稱/代號" at bounding box center [256, 285] width 119 height 24
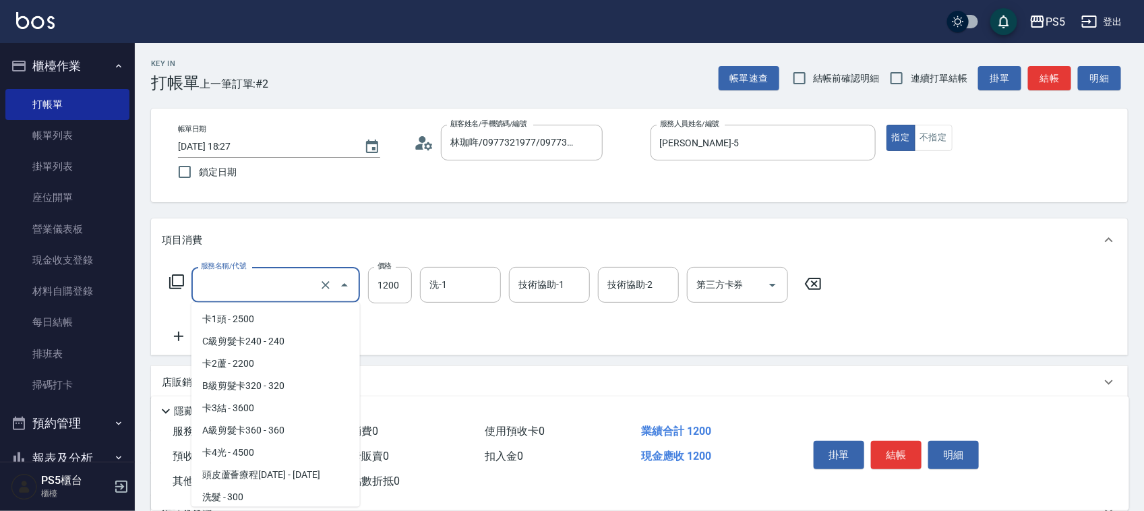
scroll to position [735, 0]
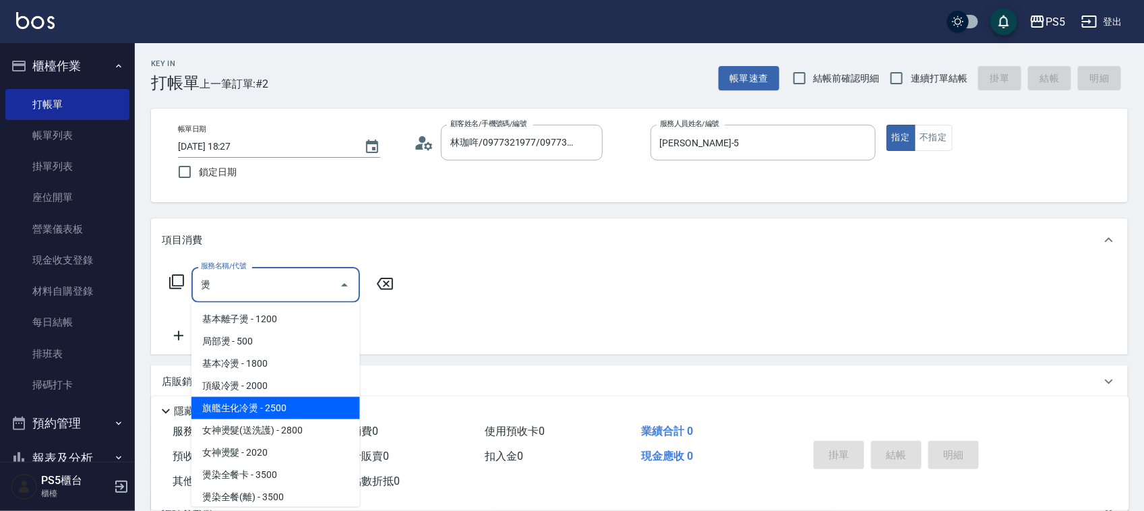
click at [285, 413] on span "旗艦生化冷燙 - 2500" at bounding box center [275, 408] width 168 height 22
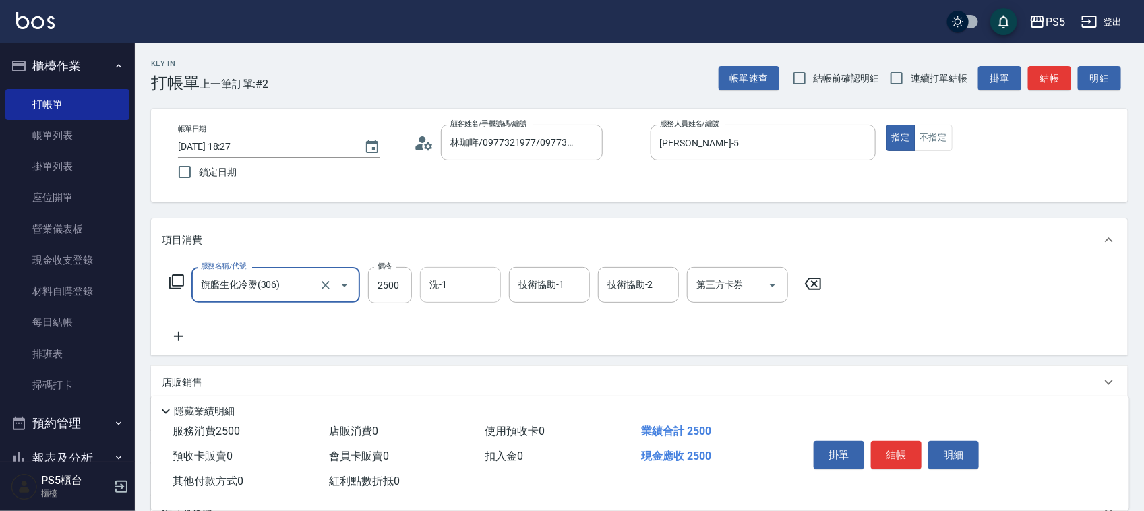
type input "旗艦生化冷燙(306)"
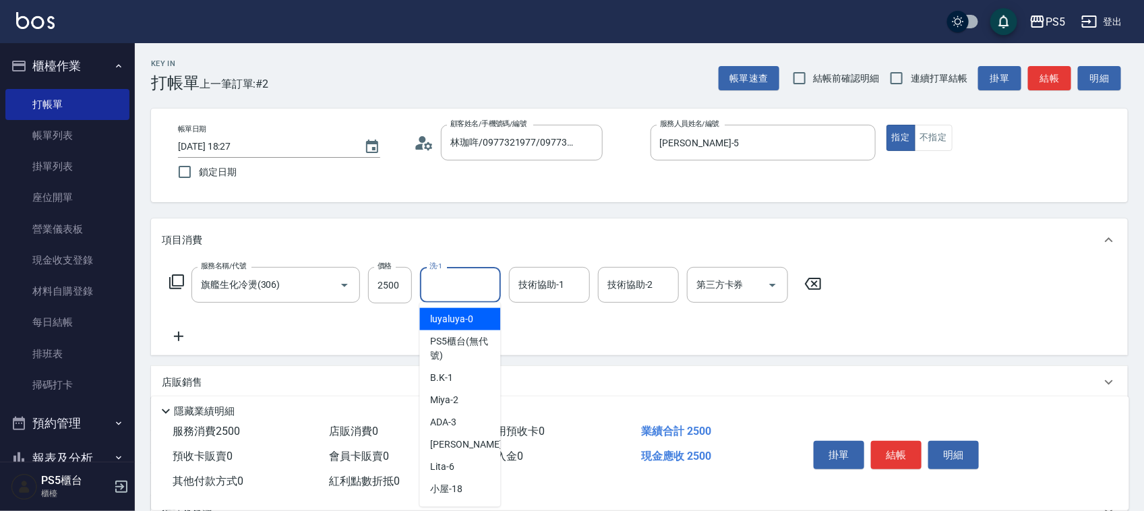
click at [485, 278] on input "洗-1" at bounding box center [460, 285] width 69 height 24
type input "咚咚-30"
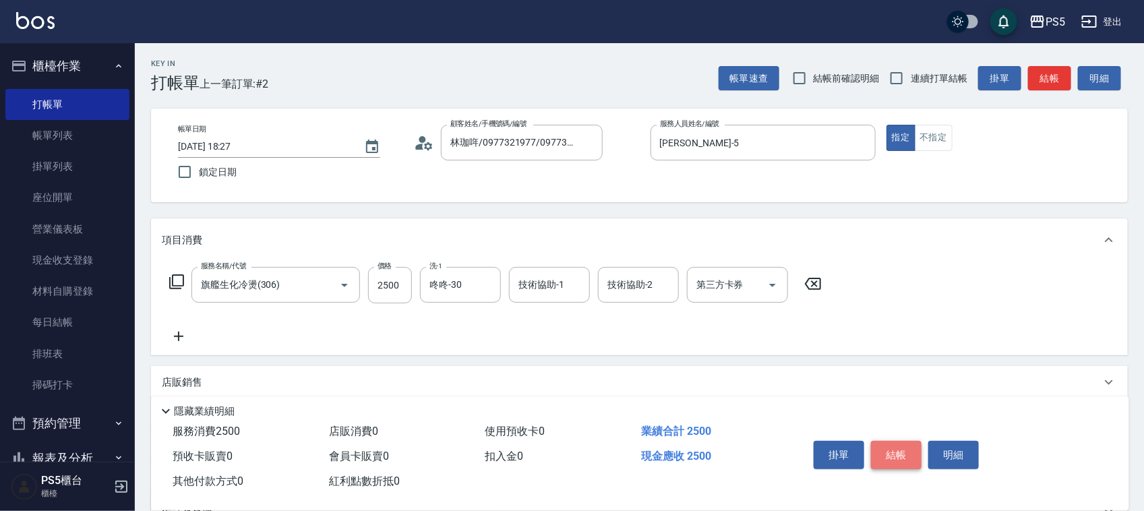
click at [896, 449] on button "結帳" at bounding box center [896, 455] width 51 height 28
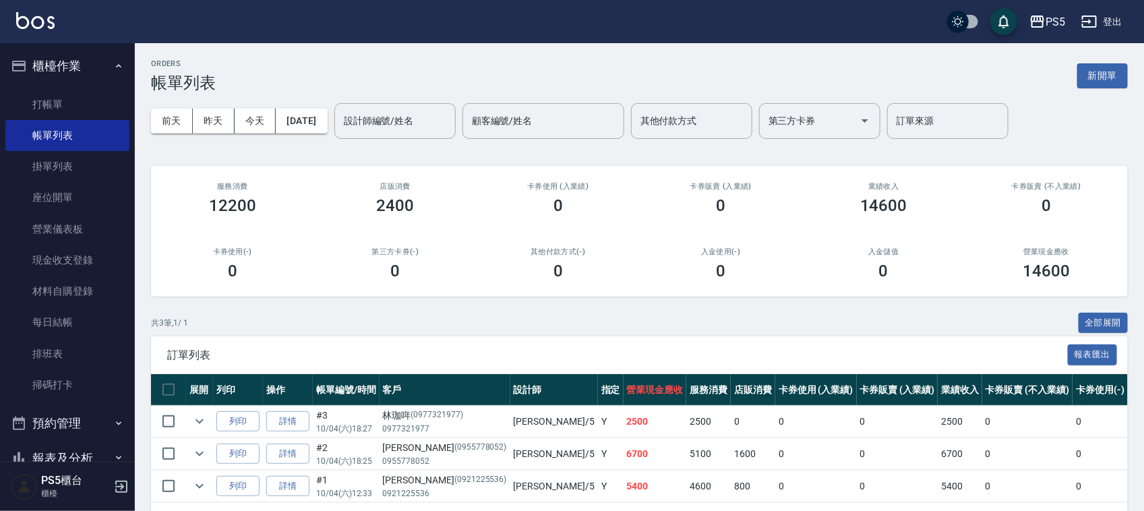
scroll to position [58, 0]
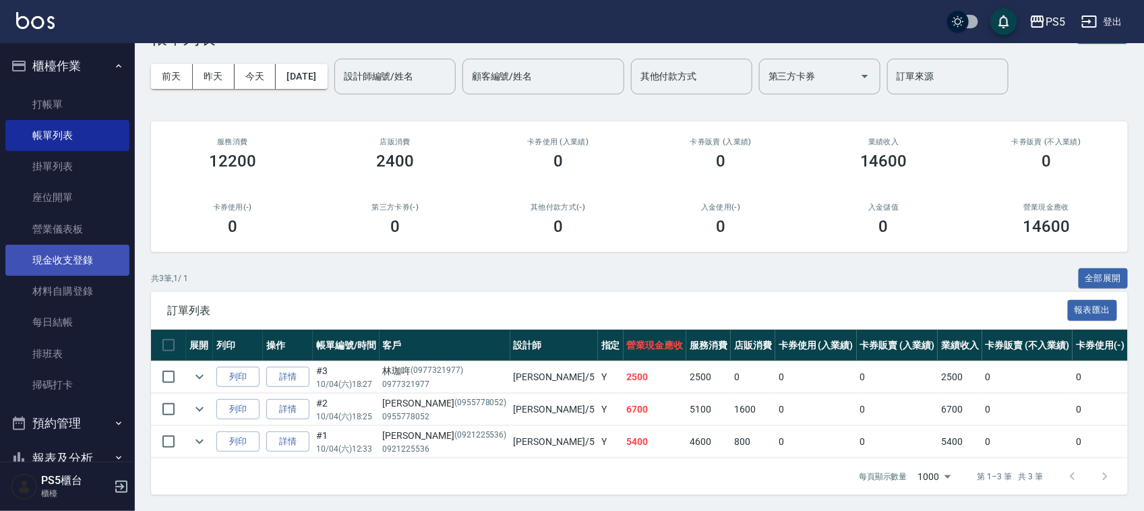
click at [77, 251] on link "現金收支登錄" at bounding box center [67, 260] width 124 height 31
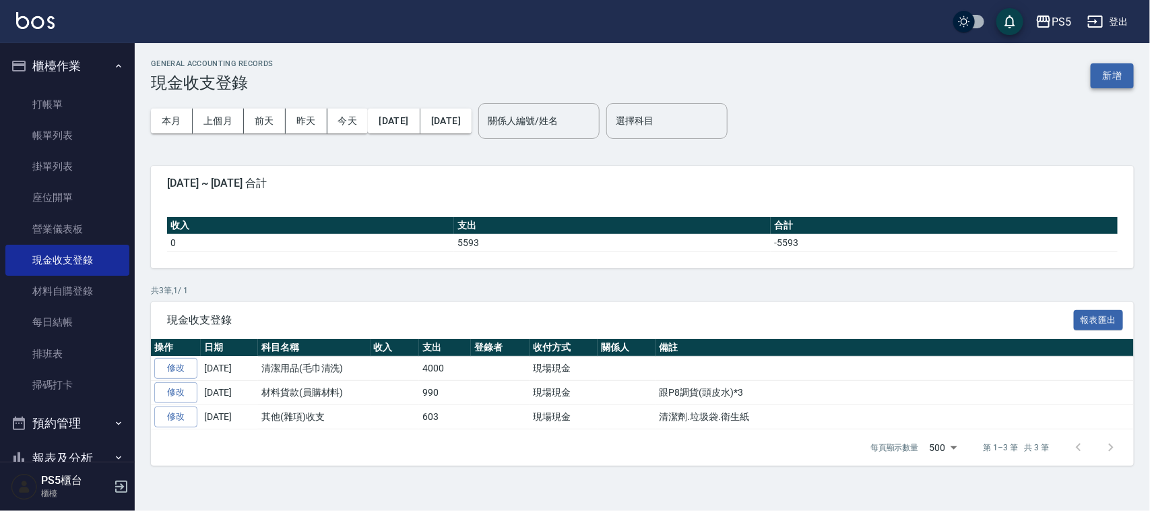
click at [1113, 75] on button "新增" at bounding box center [1112, 75] width 43 height 25
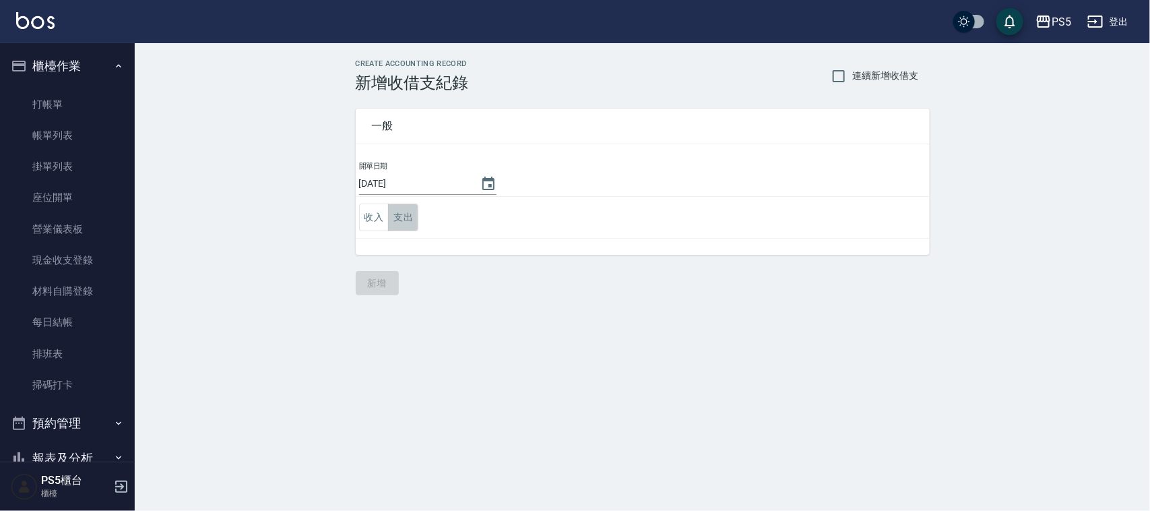
click at [411, 216] on button "支出" at bounding box center [403, 218] width 30 height 28
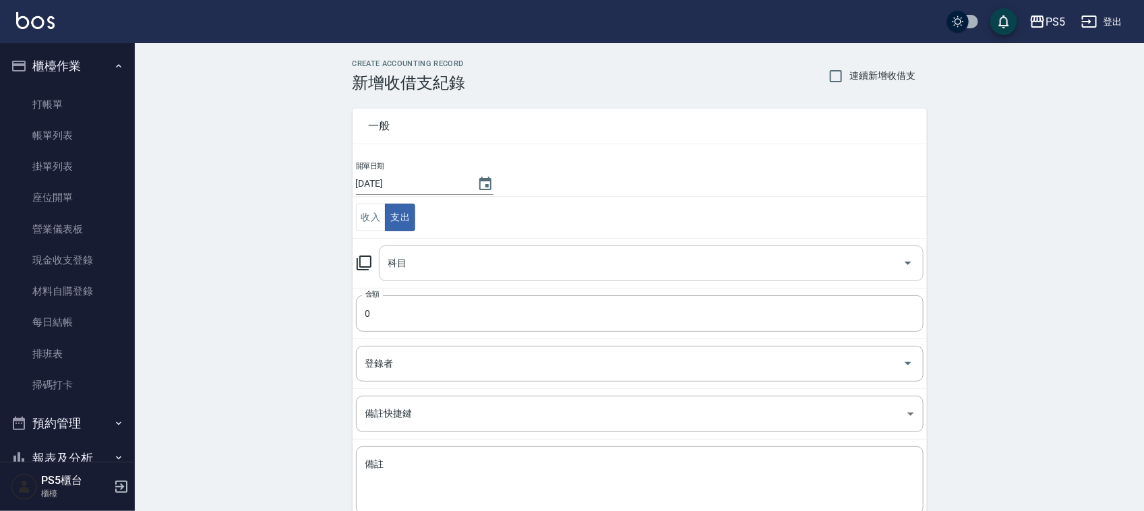
click at [427, 257] on input "科目" at bounding box center [641, 263] width 512 height 24
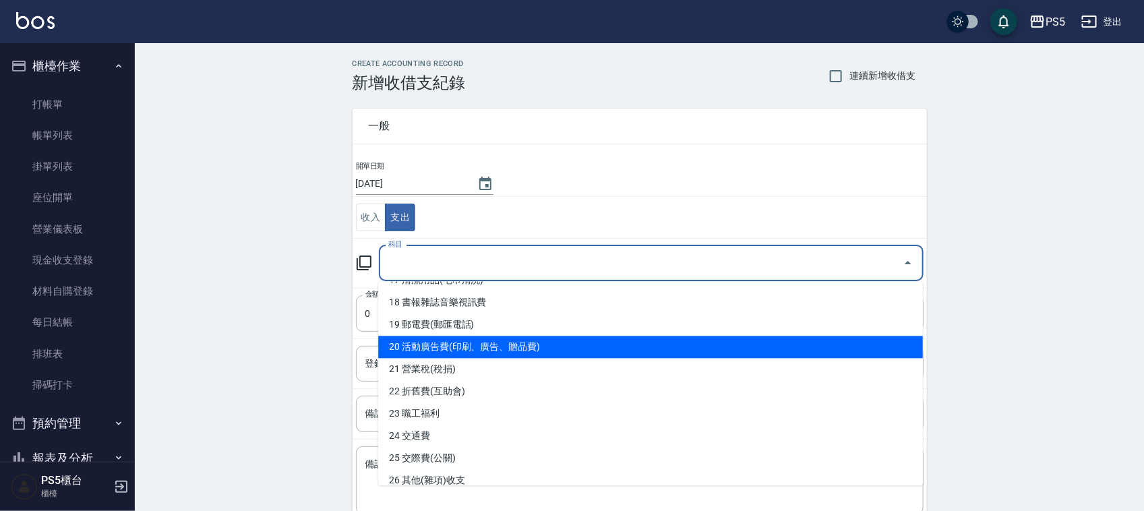
scroll to position [421, 0]
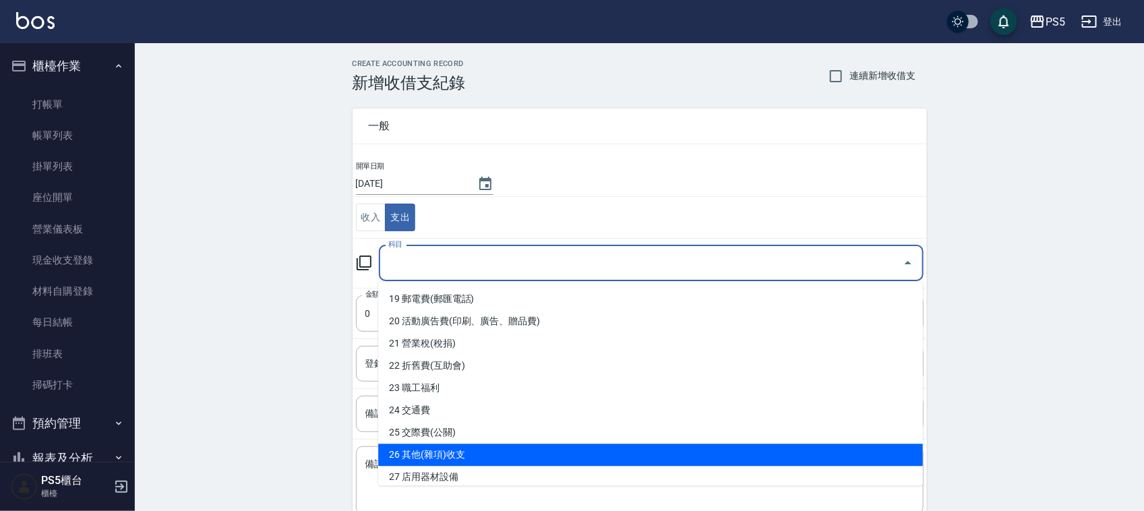
click at [450, 456] on li "26 其他(雜項)收支" at bounding box center [650, 455] width 545 height 22
type input "26 其他(雜項)收支"
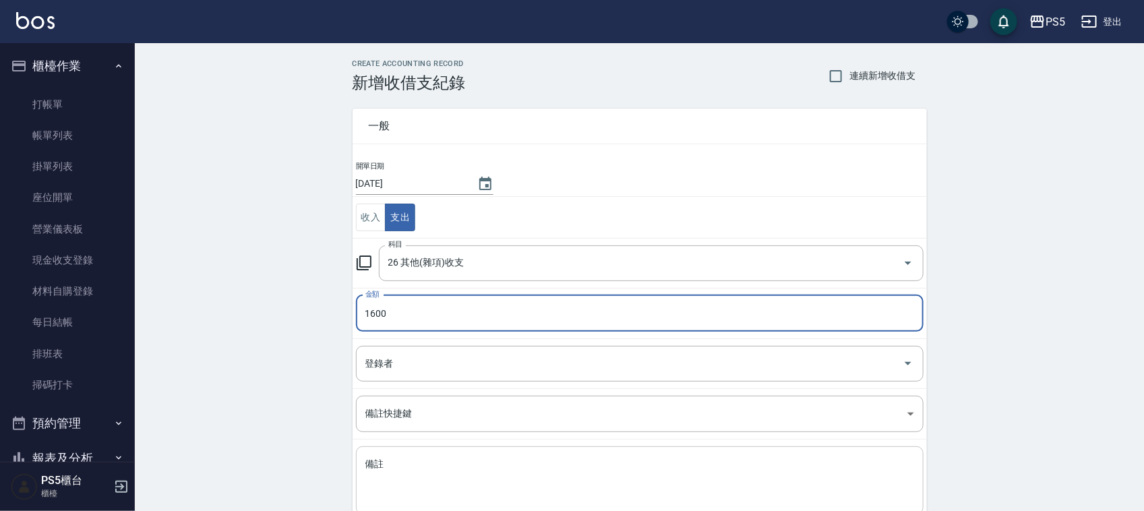
type input "1600"
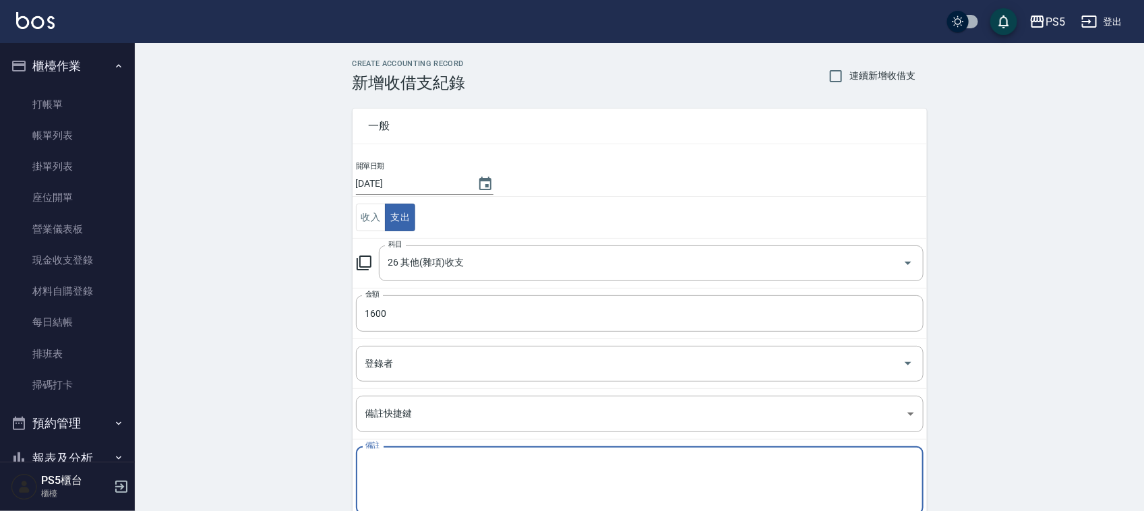
click at [412, 462] on textarea "備註" at bounding box center [639, 481] width 549 height 46
click at [304, 313] on div "CREATE ACCOUNTING RECORD 新增收借支紀錄 連續新增收借支 一般 開單日期 [DATE] 收入 支出 科目 26 其他(雜項)收支 科目…" at bounding box center [639, 319] width 1009 height 552
click at [369, 462] on textarea "r接髮" at bounding box center [639, 481] width 549 height 46
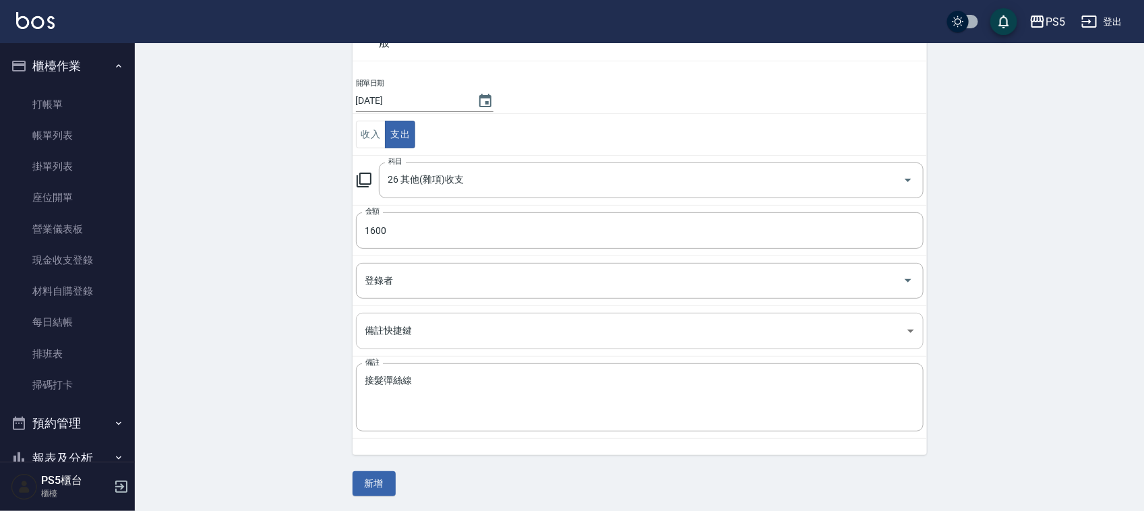
scroll to position [85, 0]
click at [429, 374] on textarea "接髮彈絲線" at bounding box center [639, 396] width 549 height 46
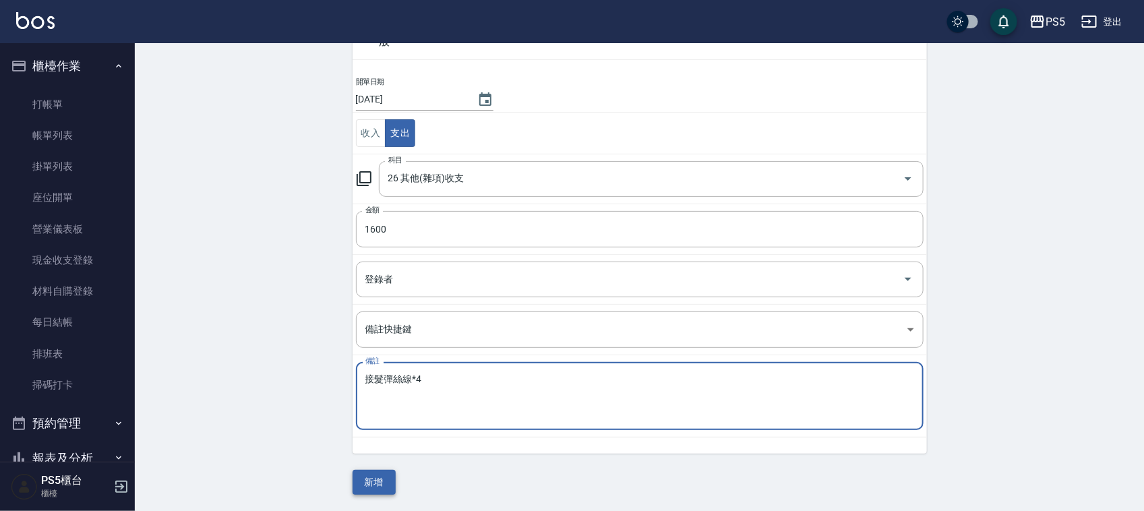
type textarea "接髮彈絲線*4"
click at [384, 483] on button "新增" at bounding box center [373, 482] width 43 height 25
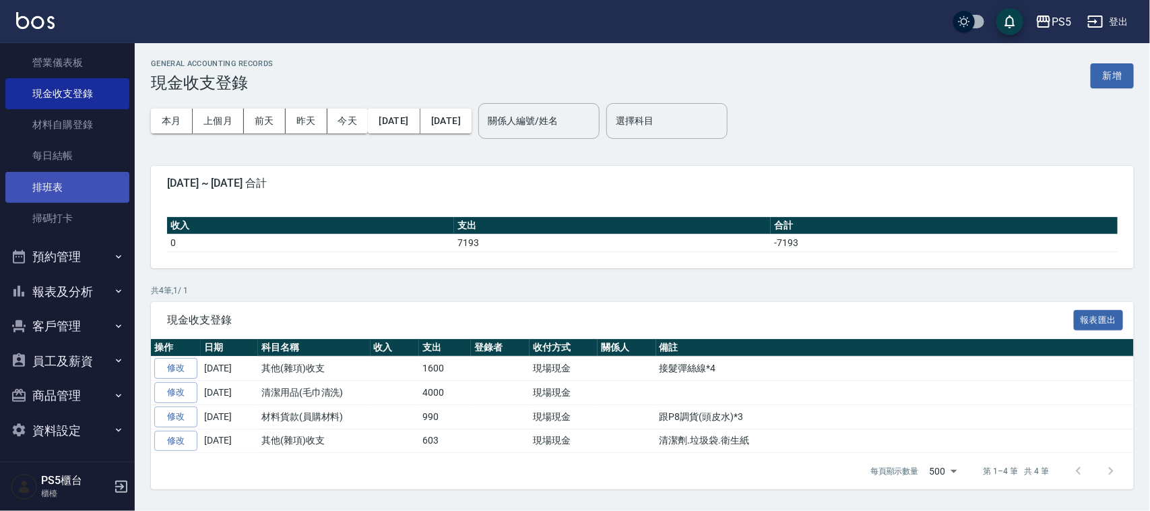
scroll to position [168, 0]
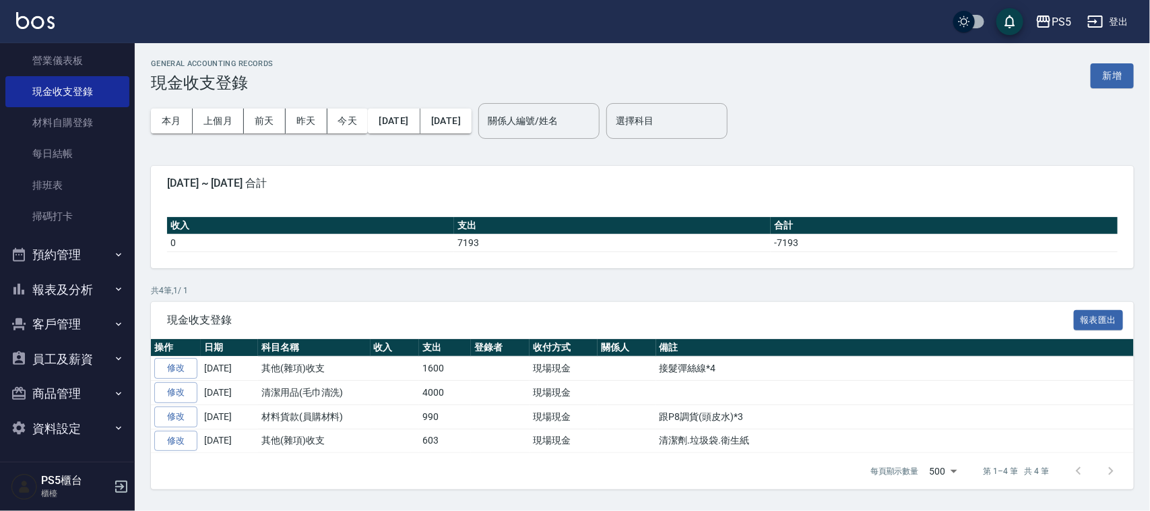
click at [55, 295] on button "報表及分析" at bounding box center [67, 289] width 124 height 35
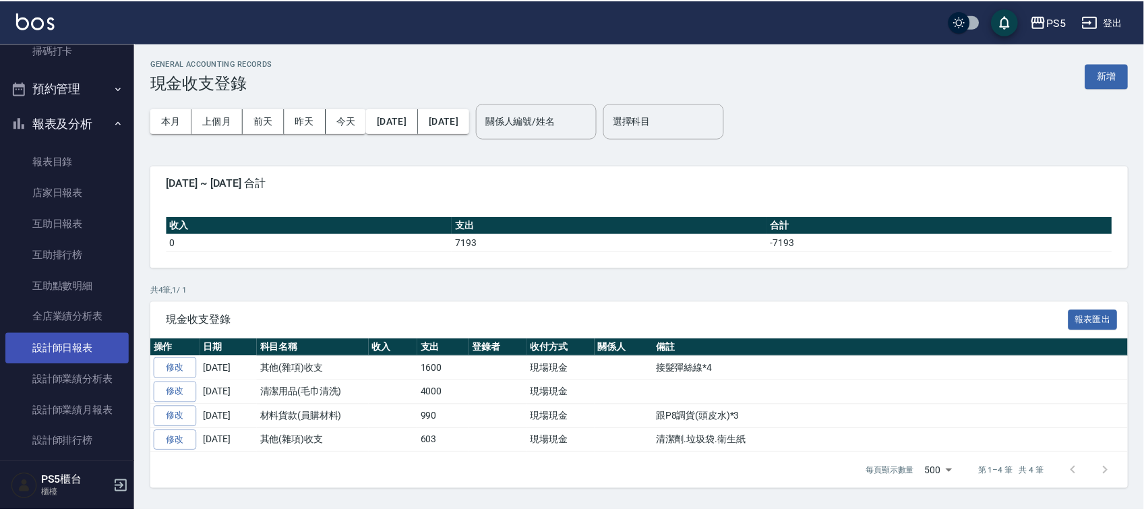
scroll to position [337, 0]
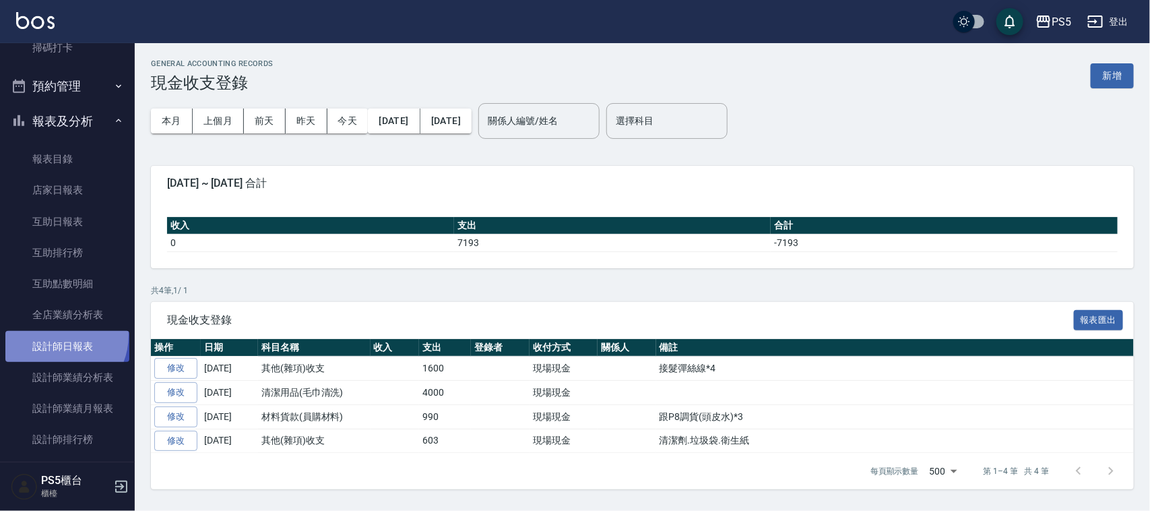
click at [54, 335] on link "設計師日報表" at bounding box center [67, 346] width 124 height 31
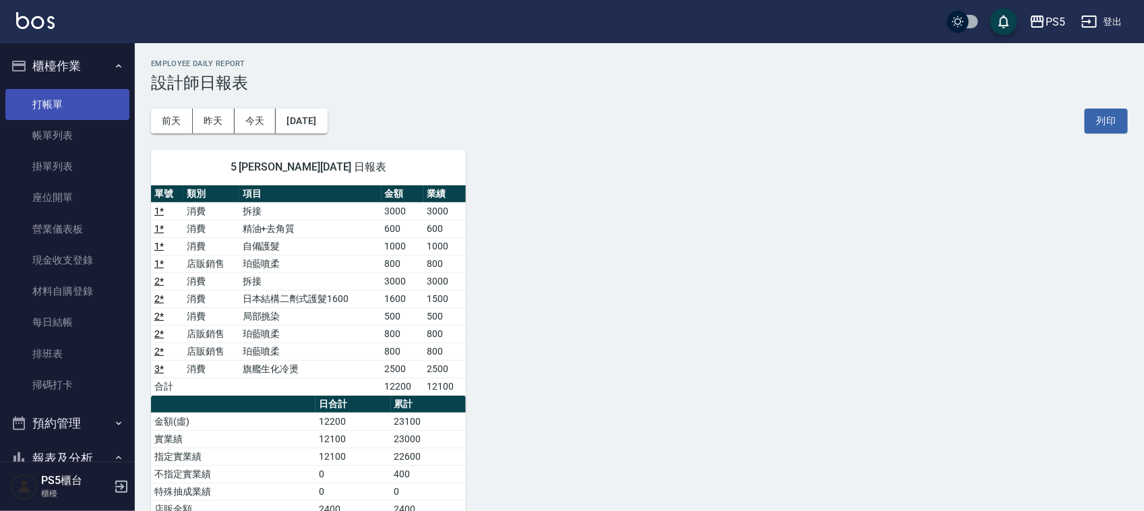
click at [45, 99] on link "打帳單" at bounding box center [67, 104] width 124 height 31
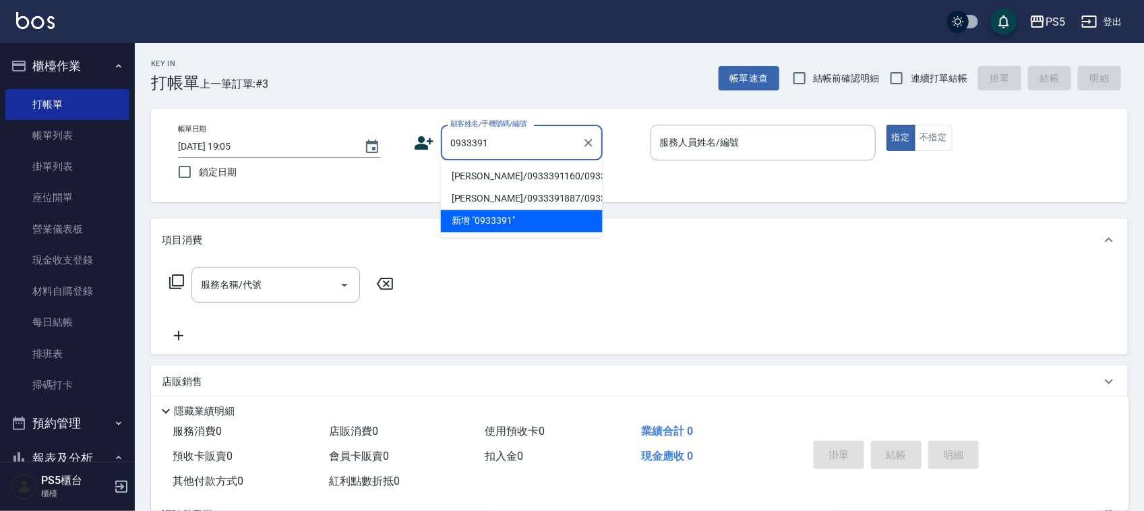
click at [463, 175] on li "[PERSON_NAME]/0933391160/0933391160" at bounding box center [522, 177] width 162 height 22
type input "[PERSON_NAME]/0933391160/0933391160"
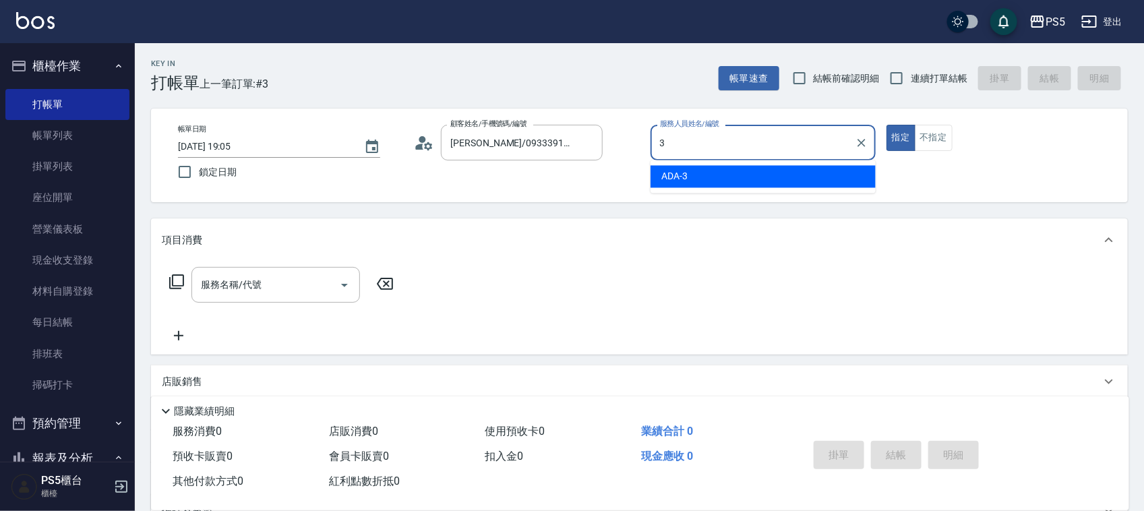
type input "ADA-3"
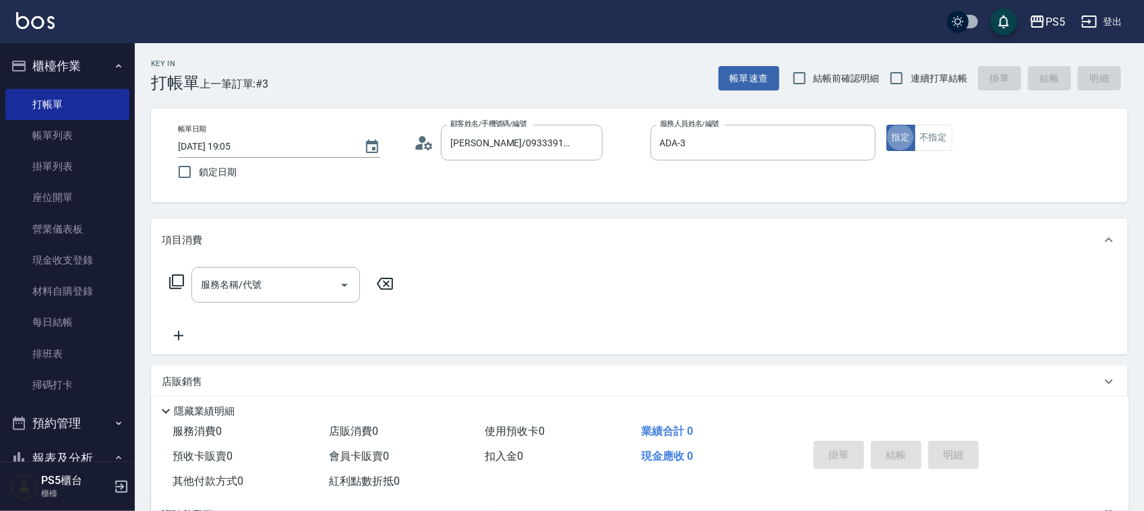
type button "true"
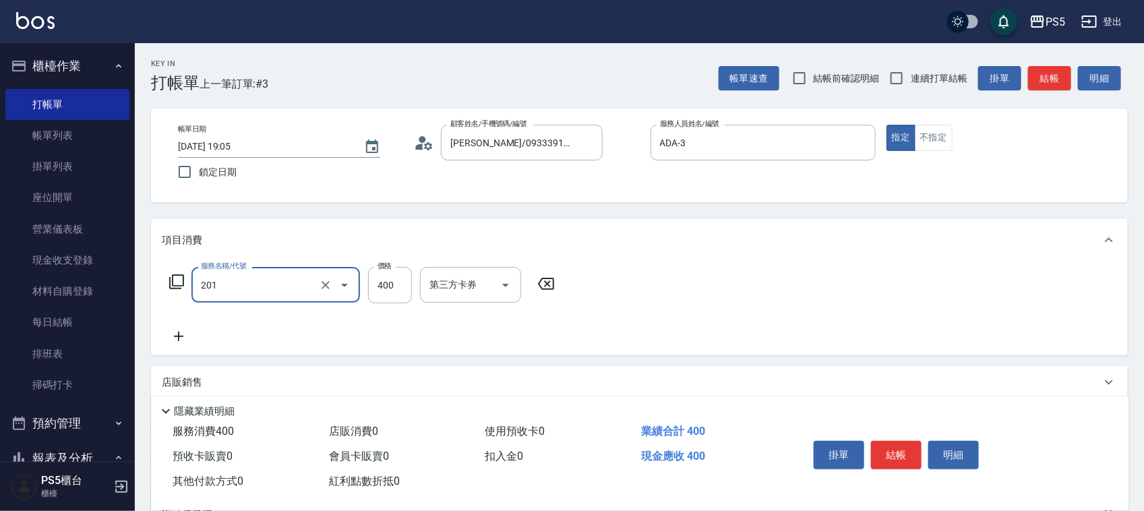
type input "洗剪400(201)"
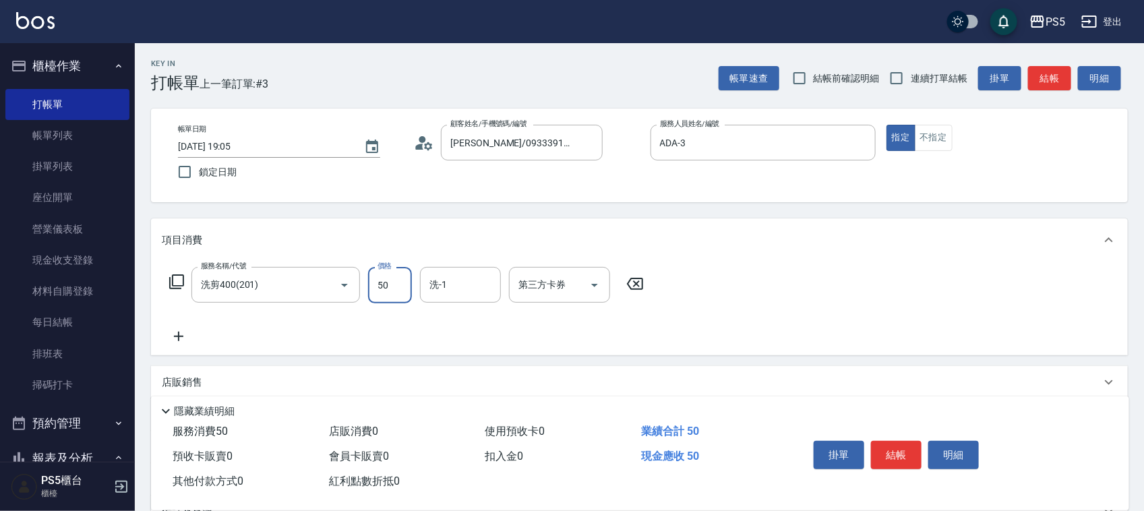
type input "500"
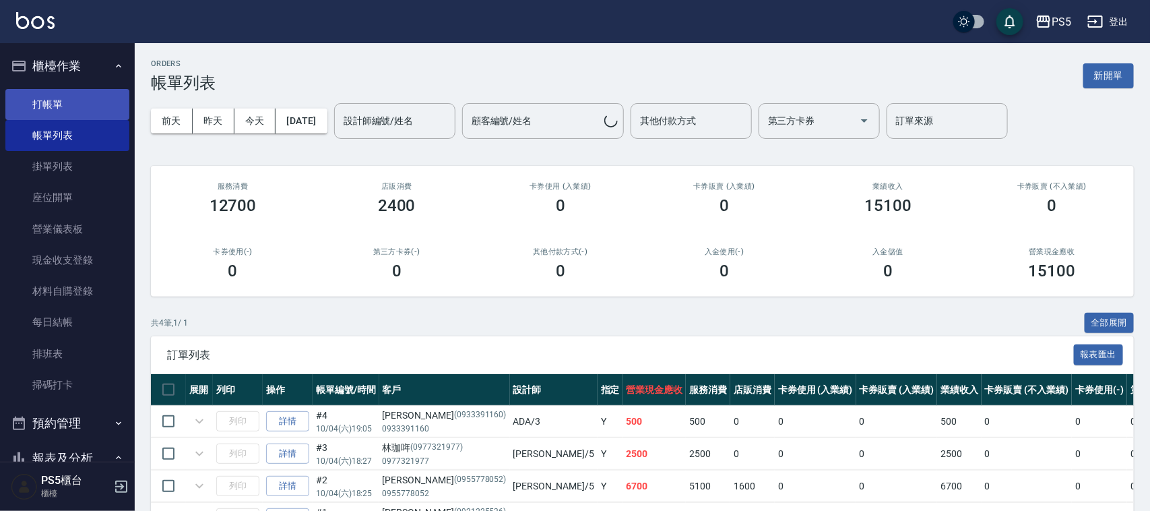
click at [73, 103] on link "打帳單" at bounding box center [67, 104] width 124 height 31
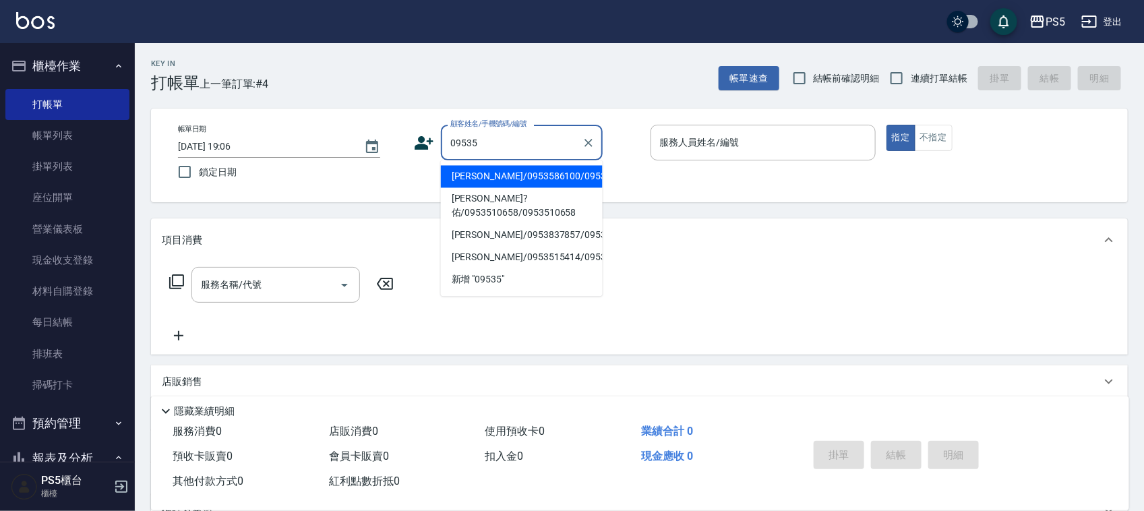
click at [467, 180] on li "[PERSON_NAME]/0953586100/0953586100" at bounding box center [522, 177] width 162 height 22
type input "[PERSON_NAME]/0953586100/0953586100"
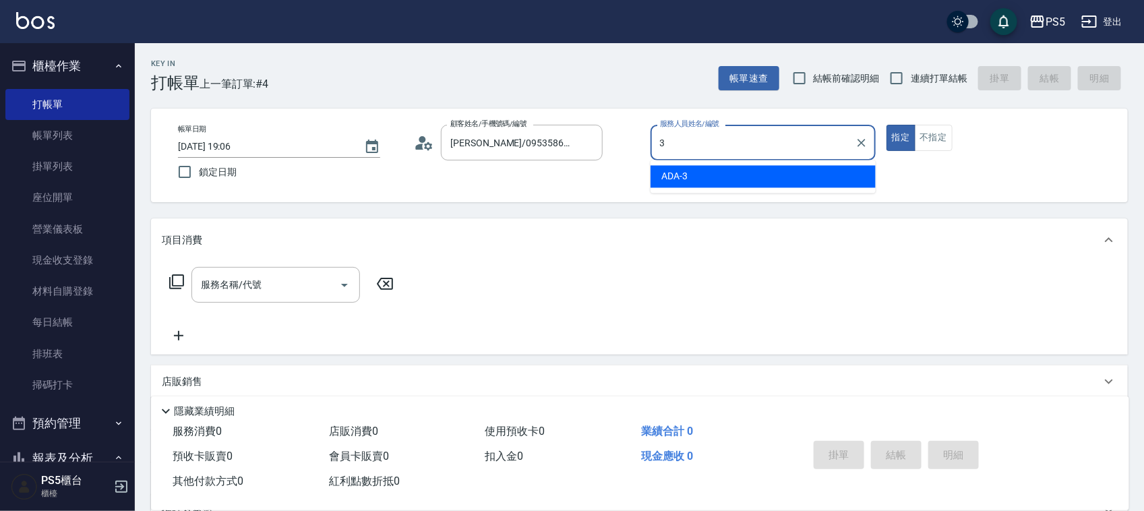
type input "ADA-3"
type button "true"
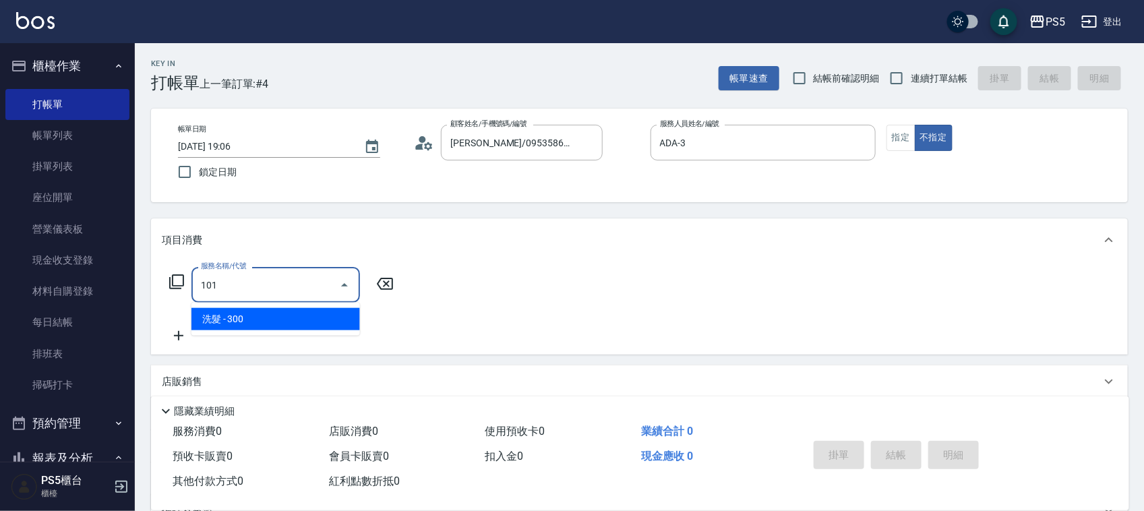
type input "洗髮(101)"
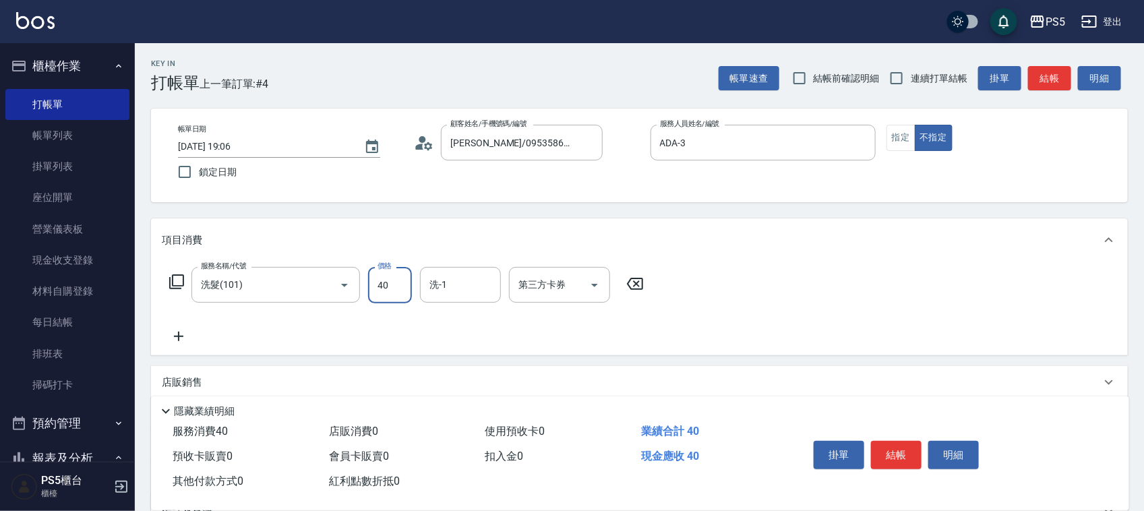
type input "400"
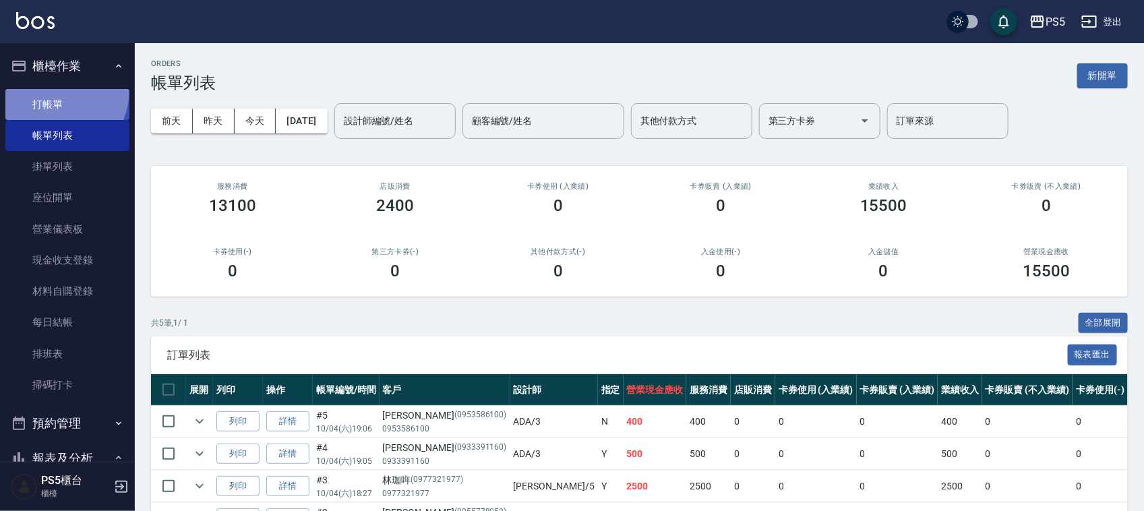
click at [55, 90] on link "打帳單" at bounding box center [67, 104] width 124 height 31
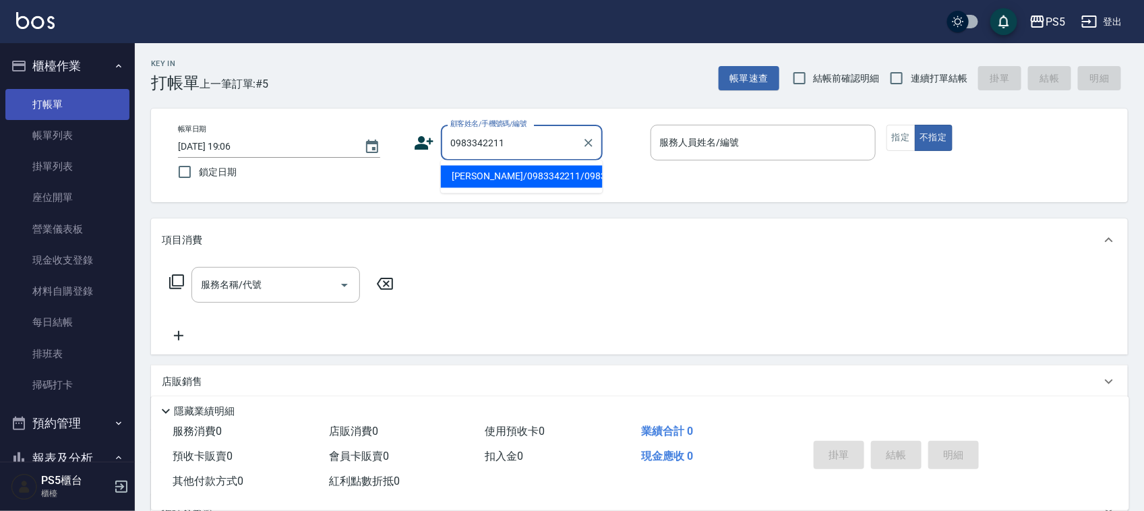
type input "[PERSON_NAME]/0983342211/0983342211"
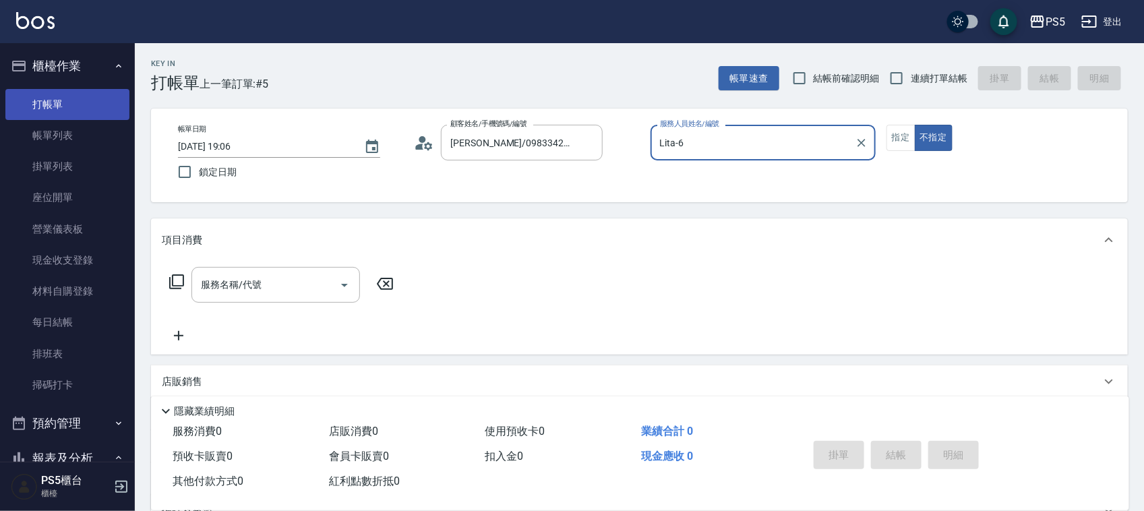
type input "Lita-6"
click at [914, 125] on button "不指定" at bounding box center [933, 138] width 38 height 26
type button "false"
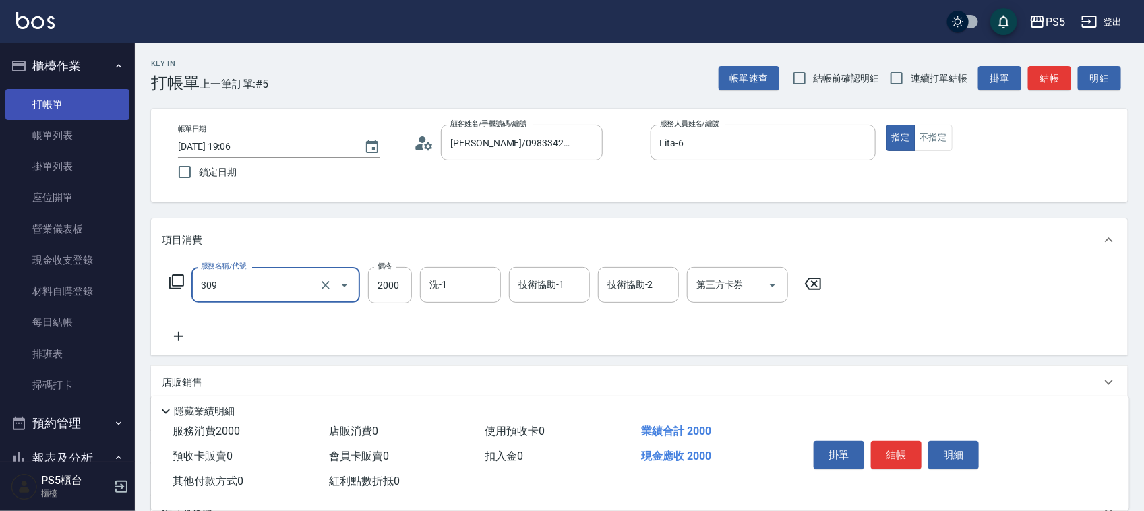
type input "嚴選溫塑(309)"
type input "3000"
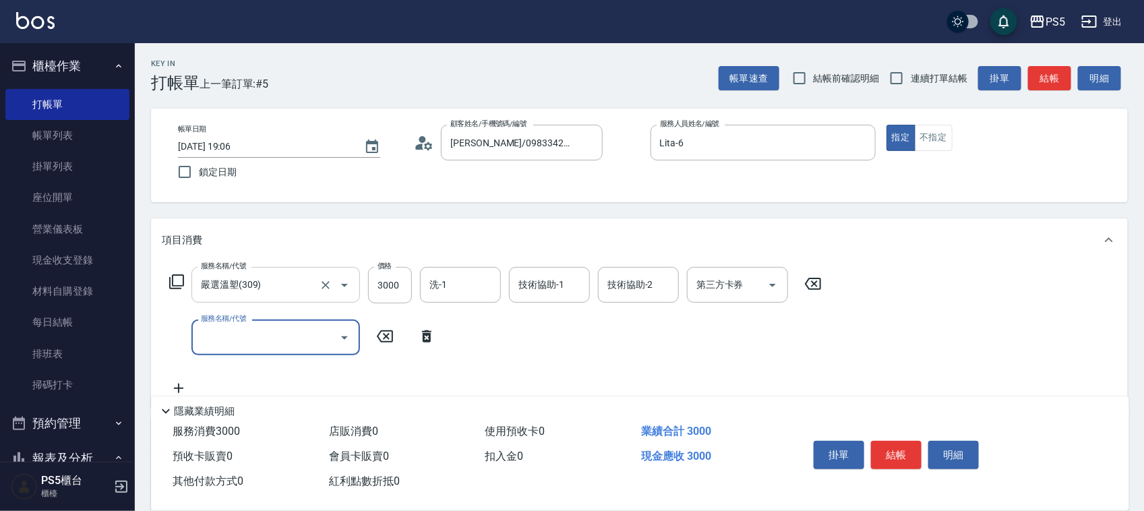
click at [273, 297] on input "嚴選溫塑(309)" at bounding box center [256, 285] width 119 height 24
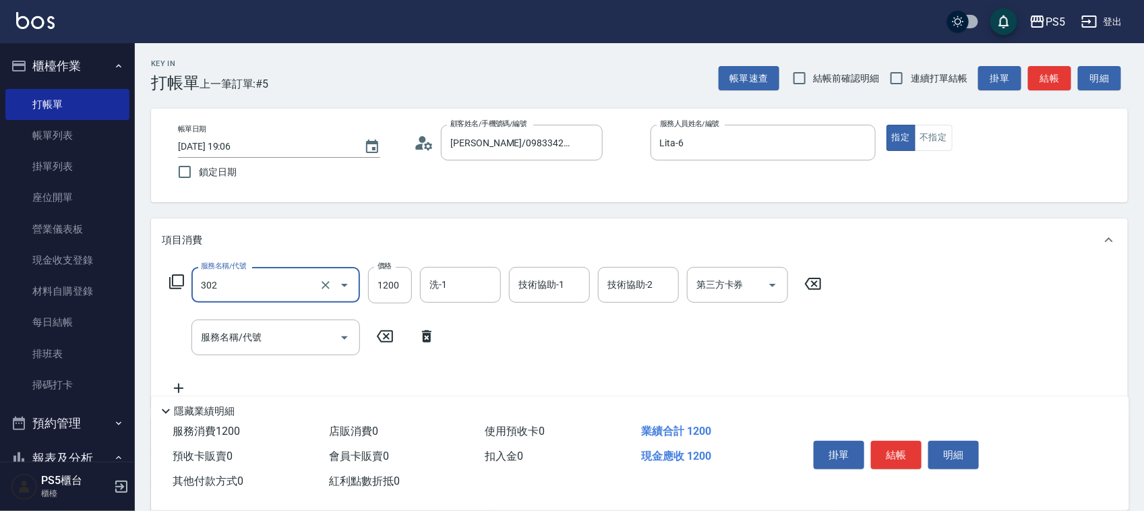
type input "基本離子燙(302)"
type input "2500"
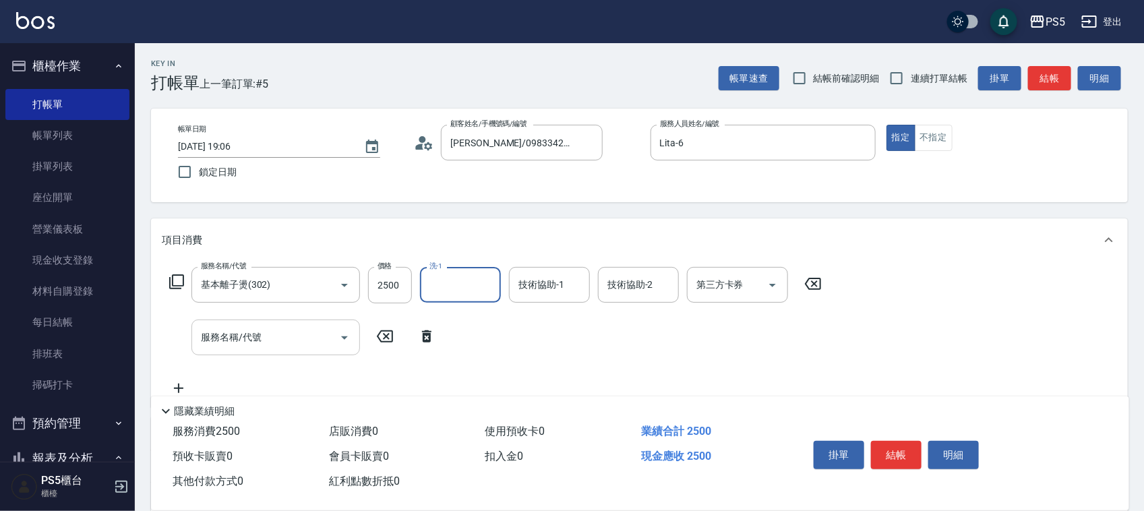
click at [271, 338] on input "服務名稱/代號" at bounding box center [265, 337] width 136 height 24
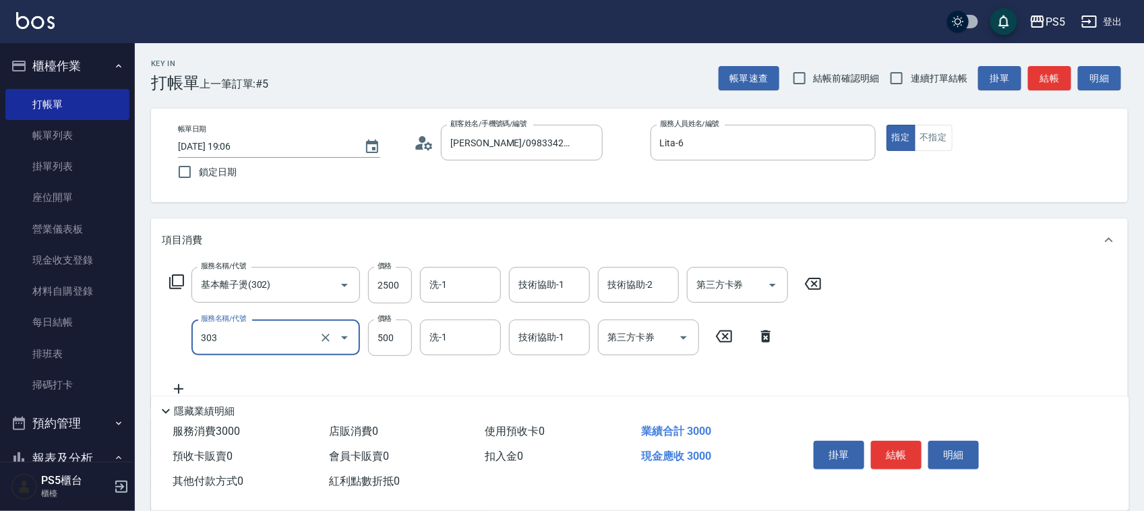
type input "局部燙(303)"
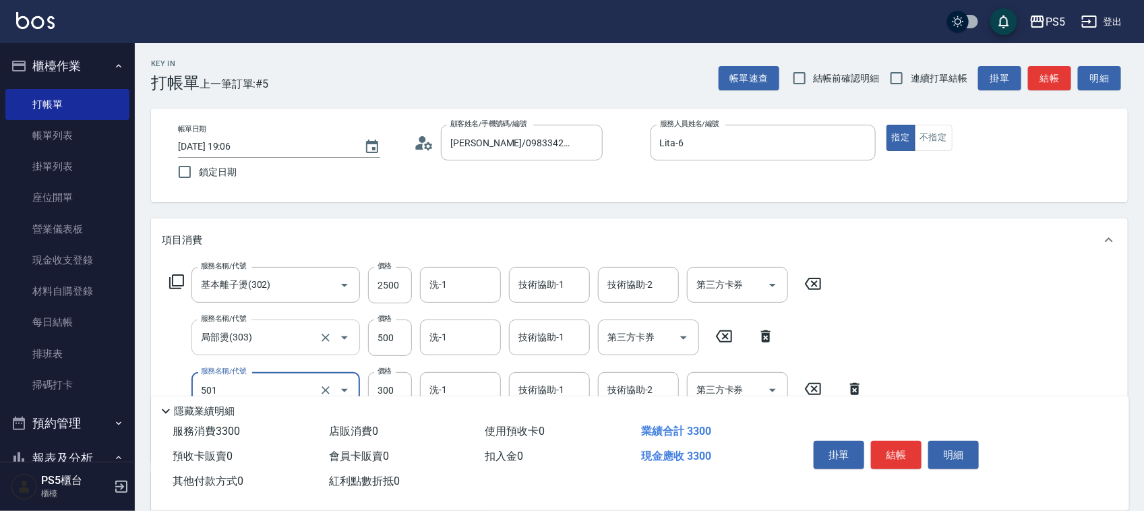
type input "自備護髮(501)"
type input "1840"
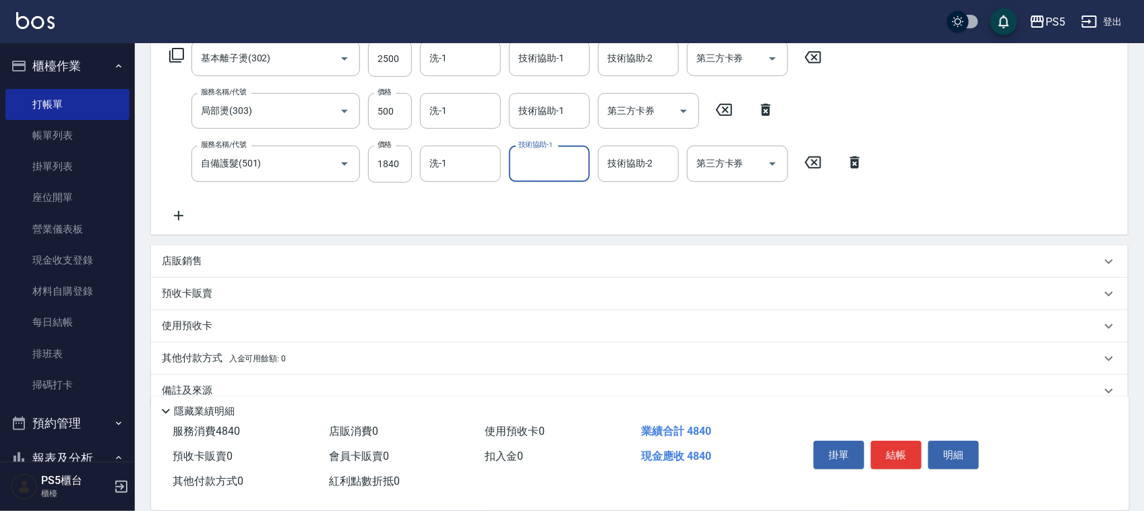
scroll to position [250, 0]
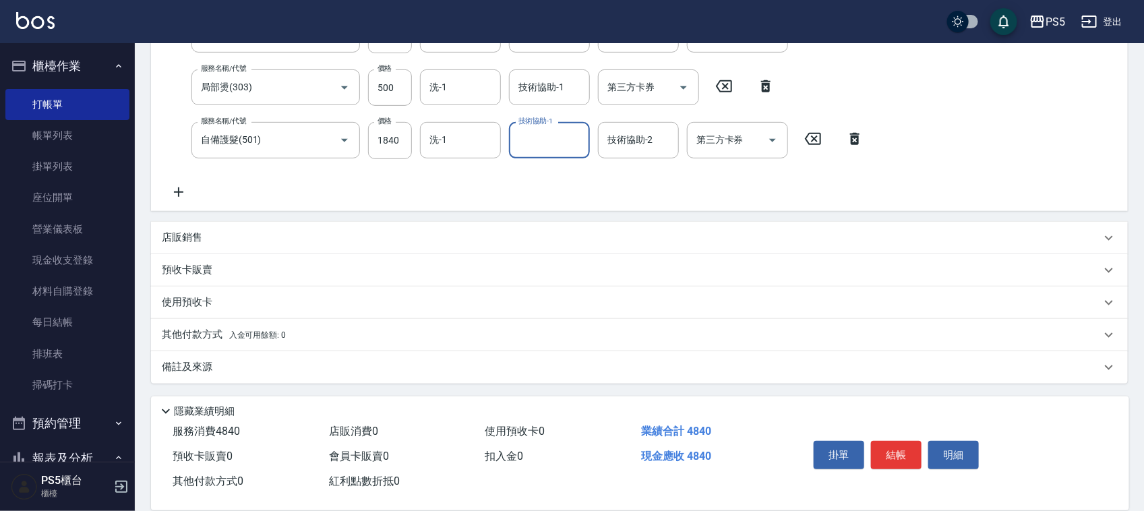
click at [257, 344] on div "其他付款方式 入金可用餘額: 0" at bounding box center [639, 335] width 976 height 32
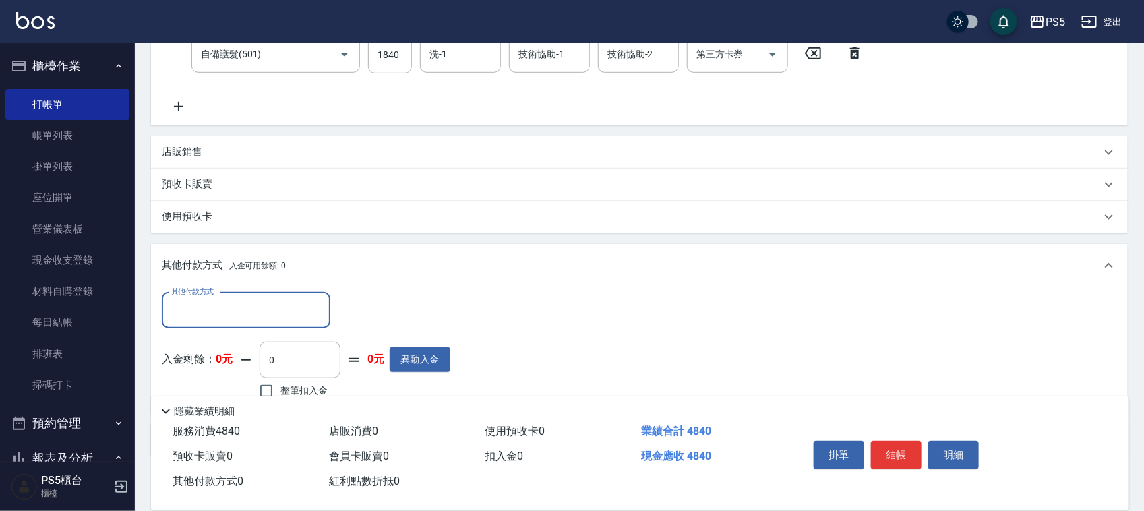
scroll to position [408, 0]
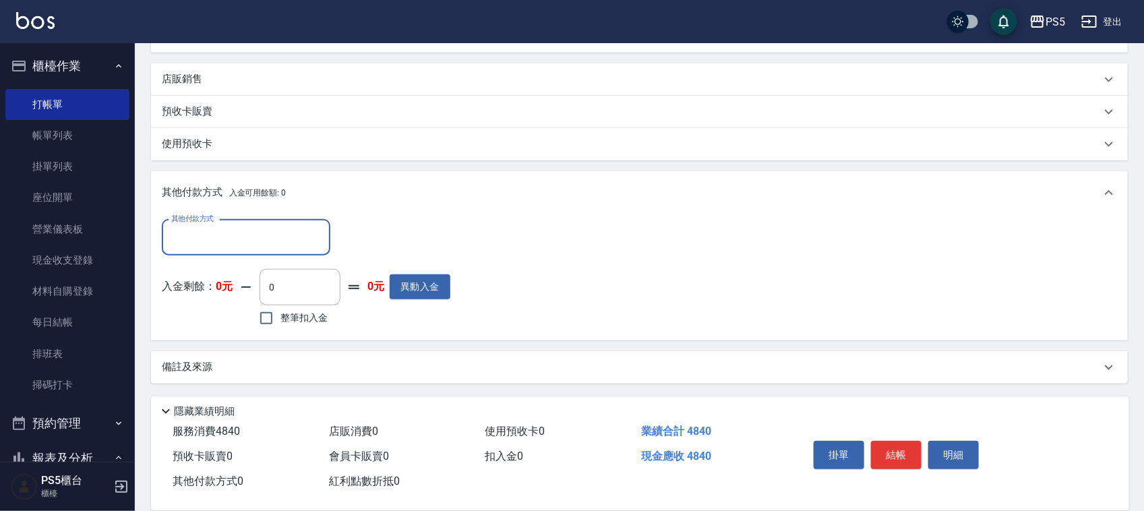
click at [264, 226] on input "其他付款方式" at bounding box center [246, 238] width 156 height 24
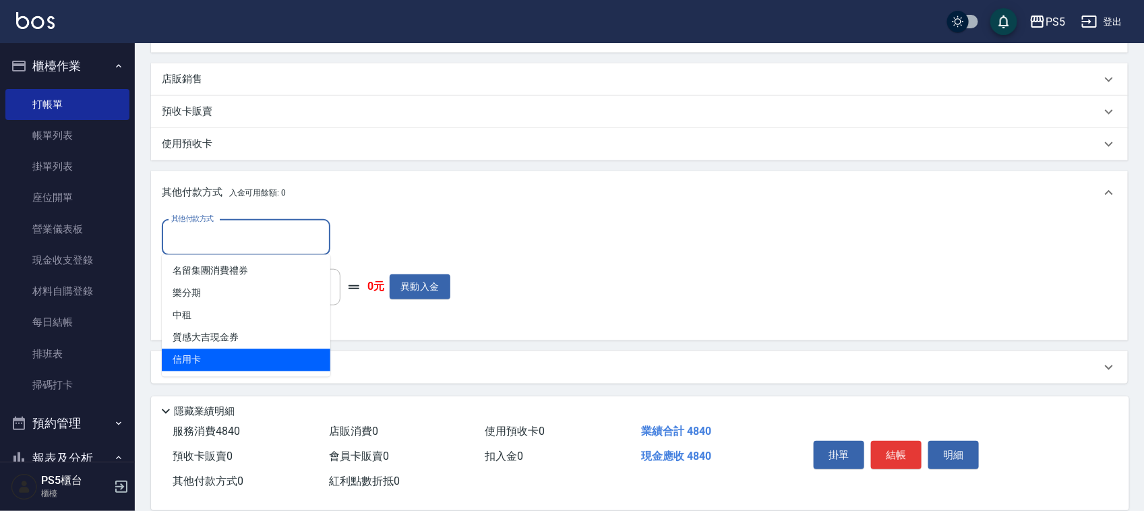
click at [239, 350] on span "信用卡" at bounding box center [246, 360] width 168 height 22
type input "信用卡"
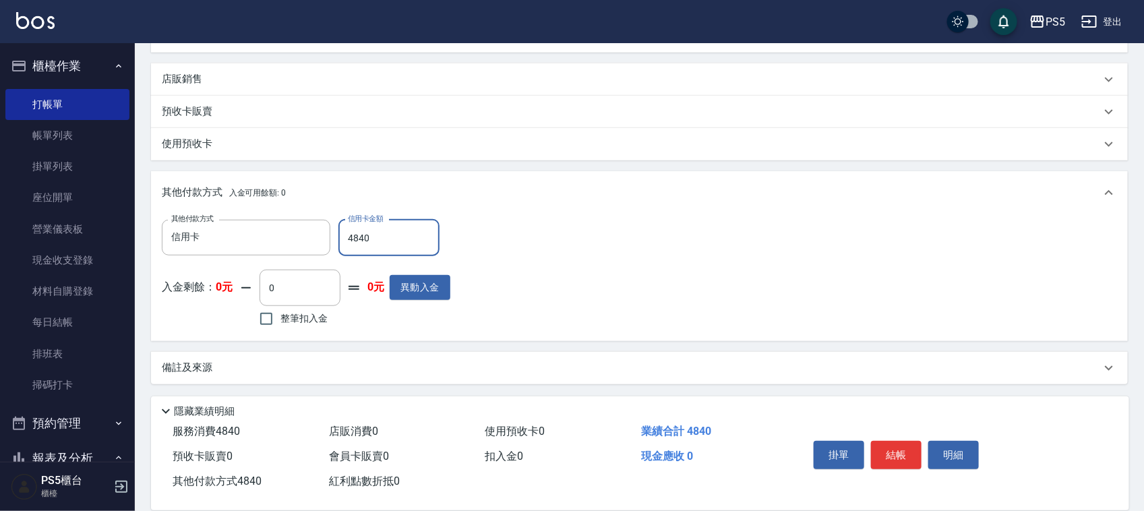
type input "4840"
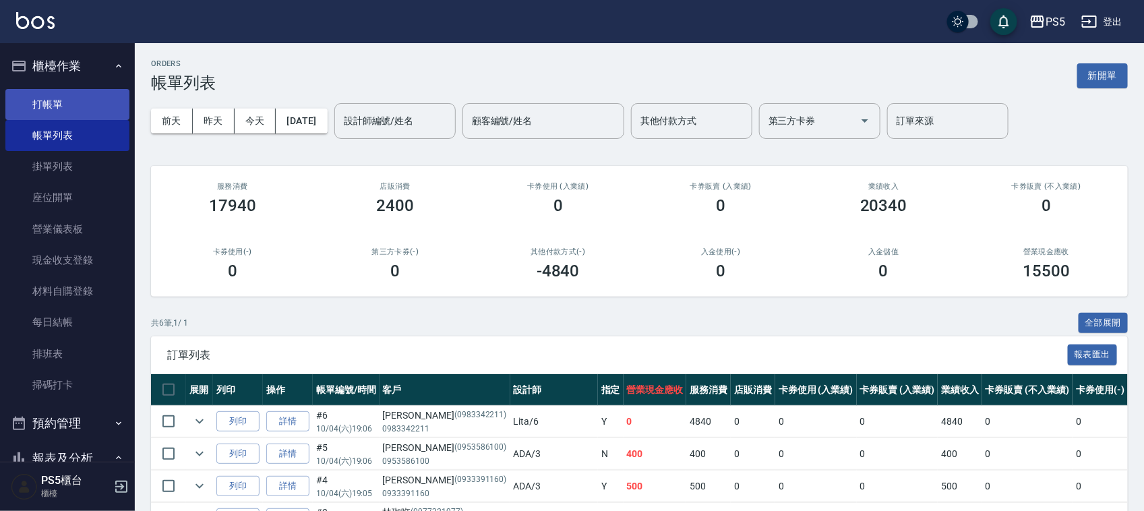
click at [28, 106] on link "打帳單" at bounding box center [67, 104] width 124 height 31
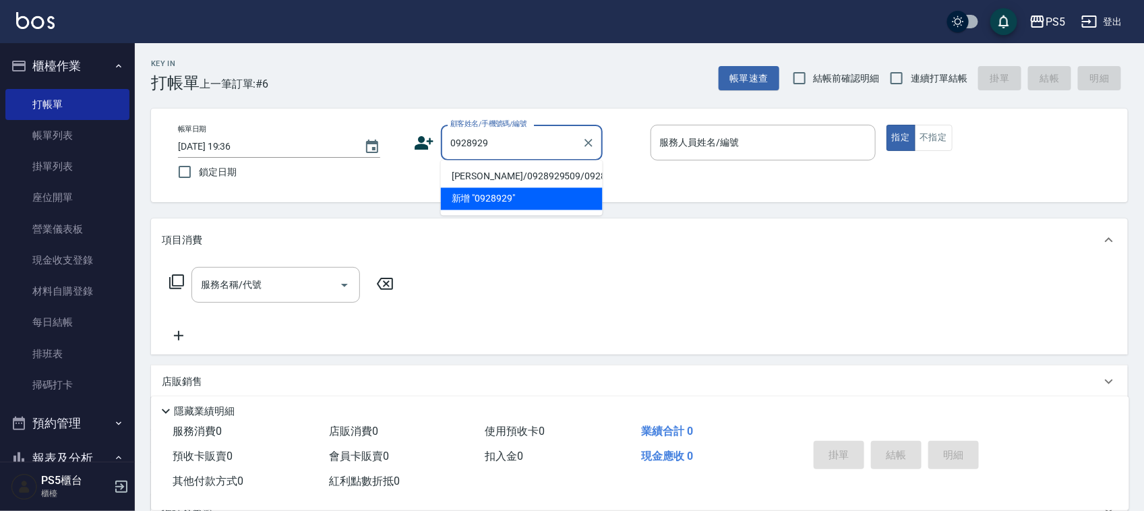
type input "[PERSON_NAME]/0928929509/0928929509"
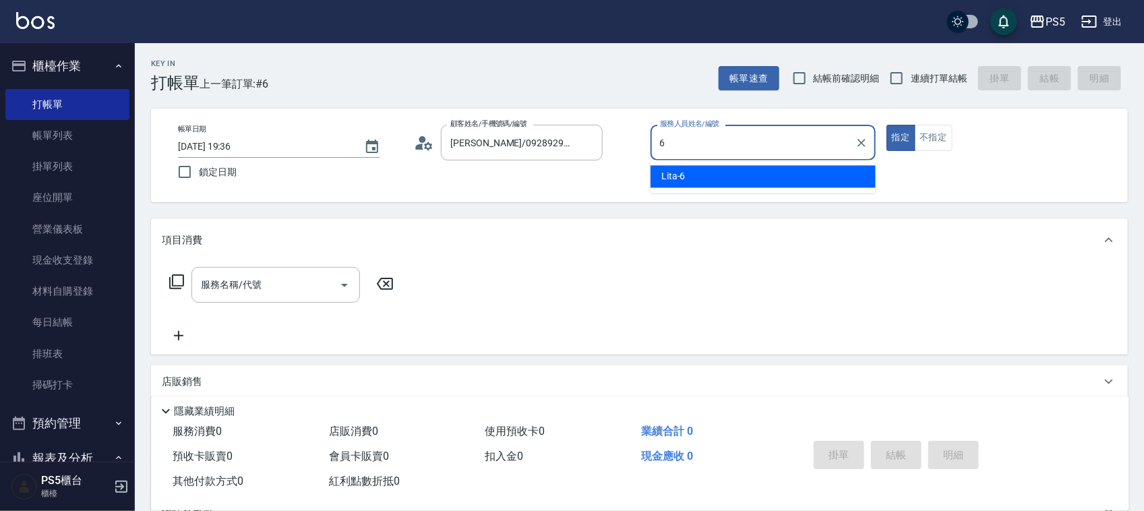
type input "6"
type button "true"
type input "Lita-6"
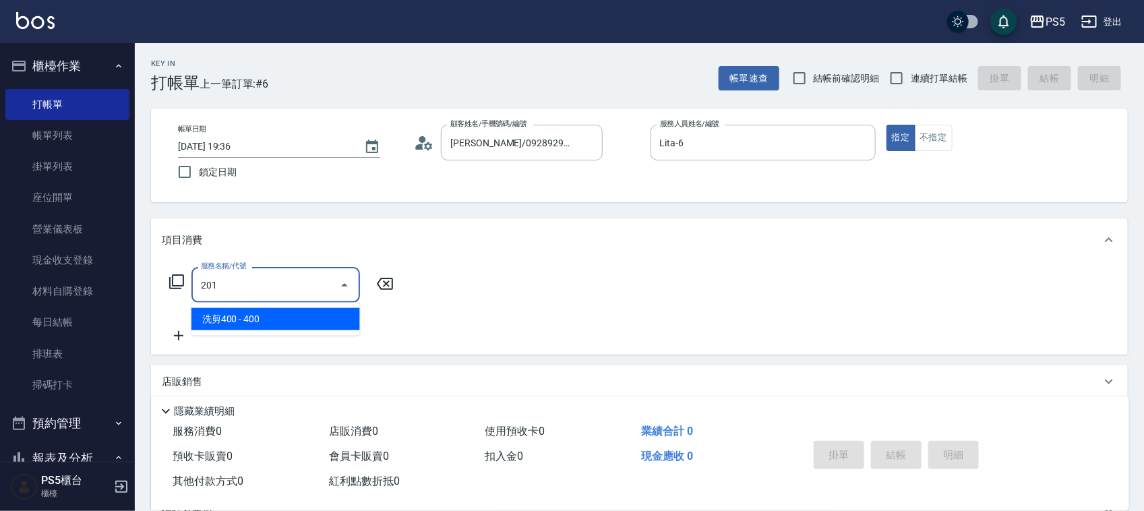
type input "洗剪400(201)"
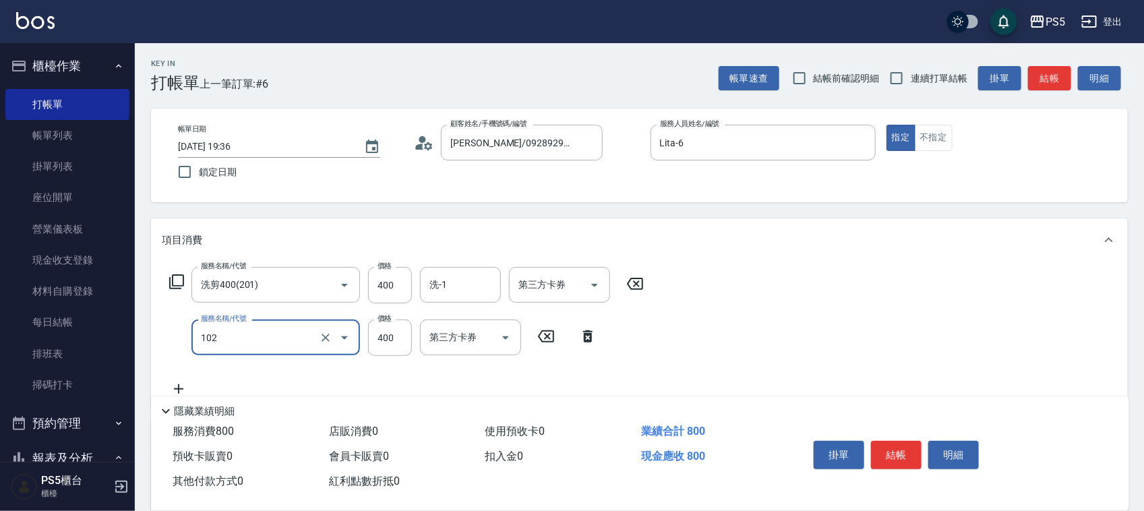
type input "精油洗髮(102)"
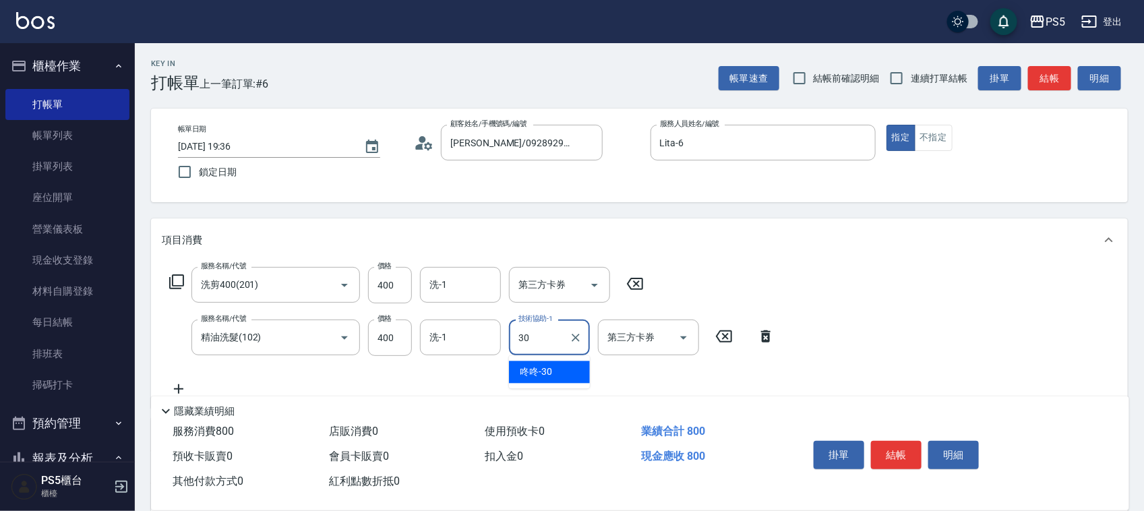
type input "咚咚-30"
